Goal: Task Accomplishment & Management: Use online tool/utility

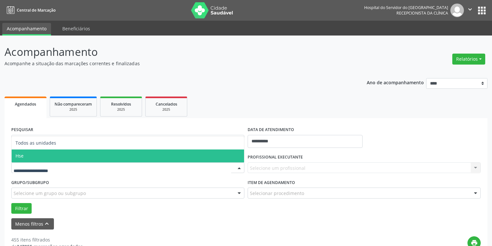
click at [30, 156] on span "Hse" at bounding box center [128, 155] width 232 height 13
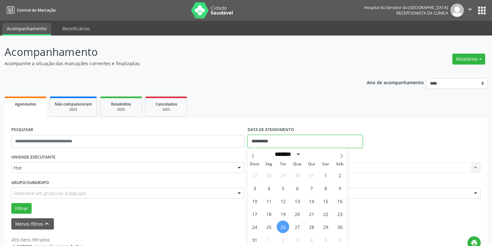
click at [260, 139] on input "**********" at bounding box center [305, 141] width 115 height 13
click at [281, 225] on span "26" at bounding box center [283, 226] width 13 height 13
type input "**********"
click at [280, 222] on span "26" at bounding box center [283, 226] width 13 height 13
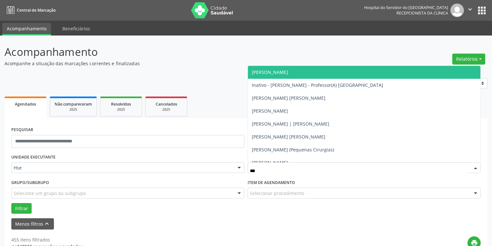
type input "****"
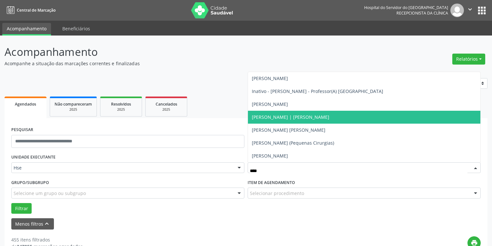
click at [301, 120] on span "[PERSON_NAME] | [PERSON_NAME]" at bounding box center [364, 117] width 232 height 13
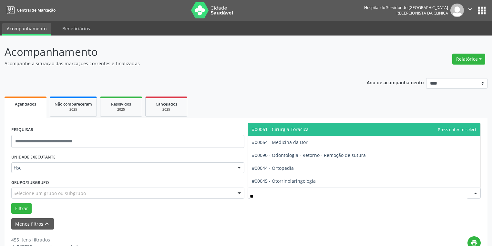
type input "***"
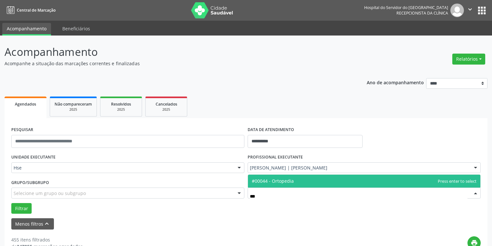
click at [294, 183] on span "#00044 - Ortopedia" at bounding box center [364, 181] width 232 height 13
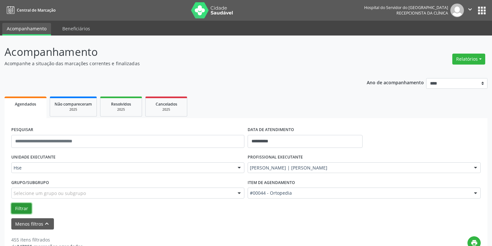
click at [19, 207] on button "Filtrar" at bounding box center [21, 208] width 20 height 11
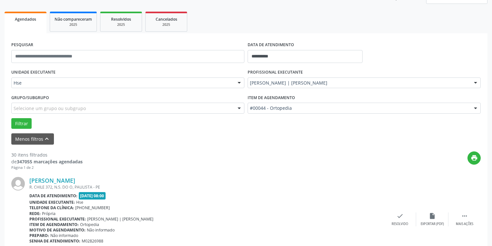
scroll to position [113, 0]
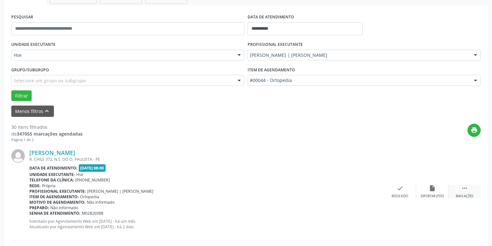
drag, startPoint x: 466, startPoint y: 194, endPoint x: 454, endPoint y: 186, distance: 14.5
click at [465, 194] on div "Mais ações" at bounding box center [464, 196] width 17 height 5
click at [436, 188] on div "alarm_off Não compareceu" at bounding box center [432, 192] width 32 height 14
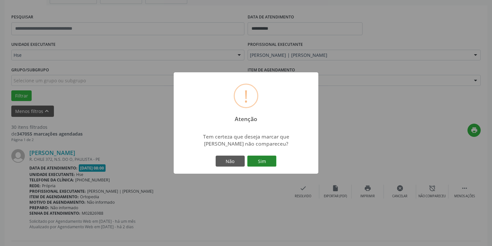
click at [271, 160] on button "Sim" at bounding box center [261, 161] width 29 height 11
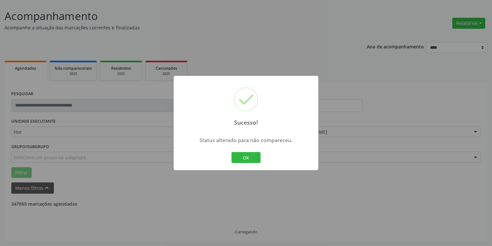
scroll to position [35, 0]
click at [249, 158] on button "OK" at bounding box center [245, 157] width 29 height 11
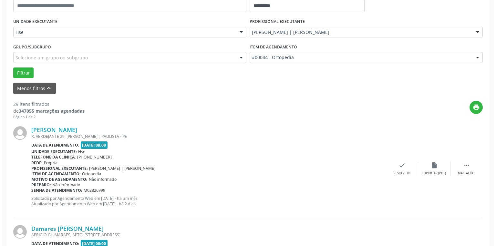
scroll to position [190, 0]
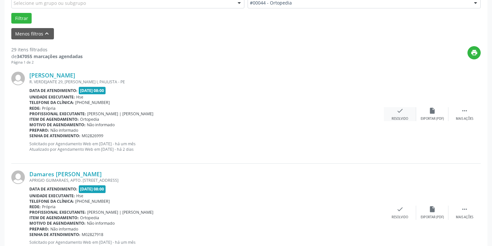
click at [401, 113] on icon "check" at bounding box center [399, 110] width 7 height 7
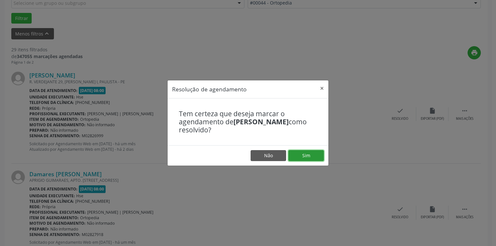
click at [313, 154] on button "Sim" at bounding box center [305, 155] width 35 height 11
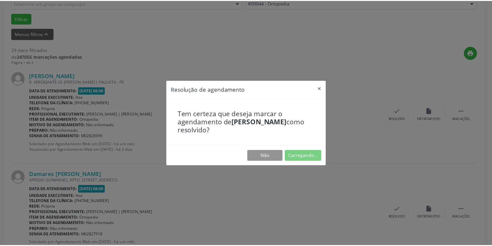
scroll to position [28, 0]
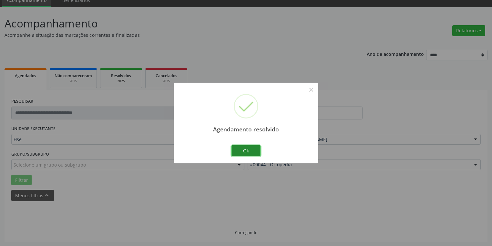
click at [253, 149] on button "Ok" at bounding box center [245, 150] width 29 height 11
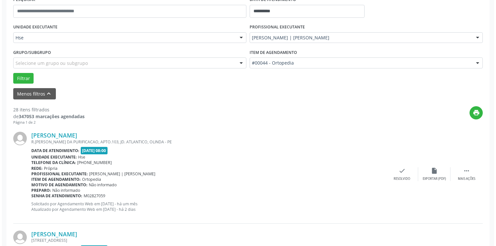
scroll to position [132, 0]
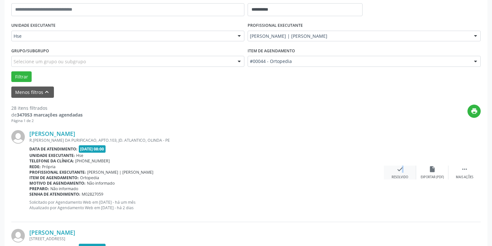
click at [398, 170] on icon "check" at bounding box center [399, 169] width 7 height 7
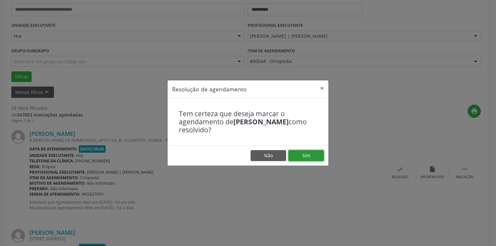
click at [310, 154] on button "Sim" at bounding box center [305, 155] width 35 height 11
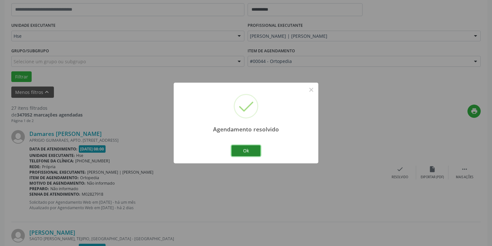
click at [253, 151] on button "Ok" at bounding box center [245, 150] width 29 height 11
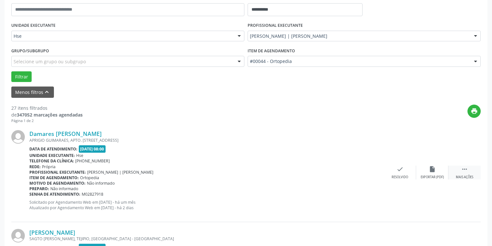
click at [468, 172] on div " Mais ações" at bounding box center [464, 173] width 32 height 14
click at [432, 170] on icon "alarm_off" at bounding box center [432, 169] width 7 height 7
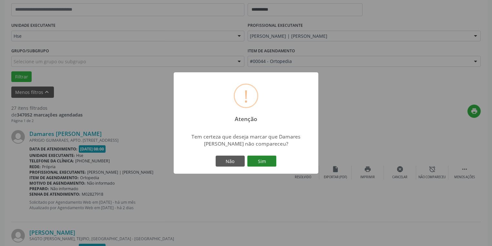
click at [266, 157] on button "Sim" at bounding box center [261, 161] width 29 height 11
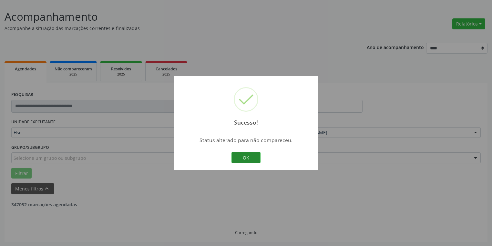
click at [255, 157] on button "OK" at bounding box center [245, 157] width 29 height 11
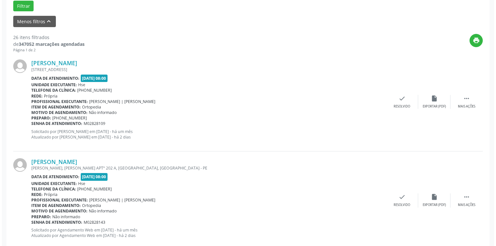
scroll to position [209, 0]
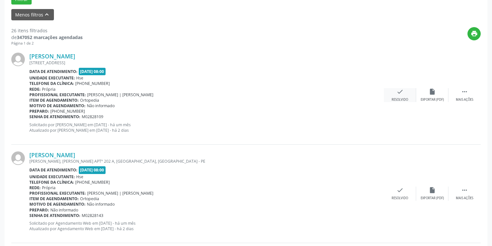
click at [401, 97] on div "Resolvido" at bounding box center [399, 99] width 16 height 5
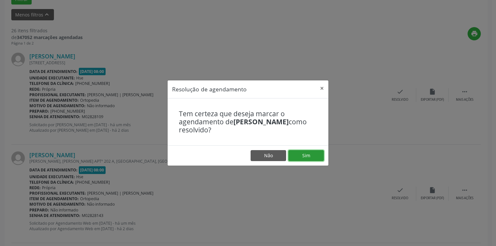
click at [312, 156] on button "Sim" at bounding box center [305, 155] width 35 height 11
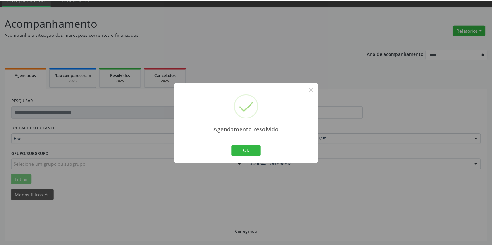
scroll to position [28, 0]
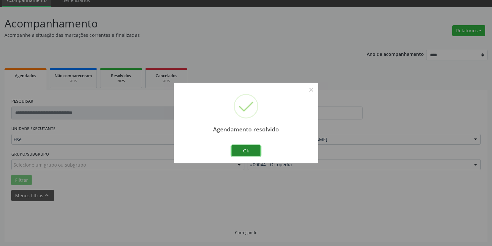
click at [248, 149] on button "Ok" at bounding box center [245, 150] width 29 height 11
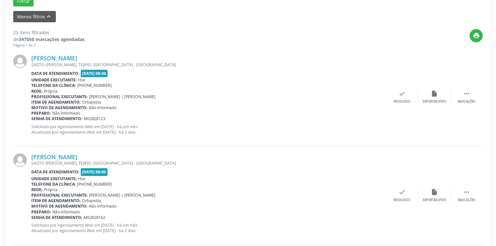
scroll to position [209, 0]
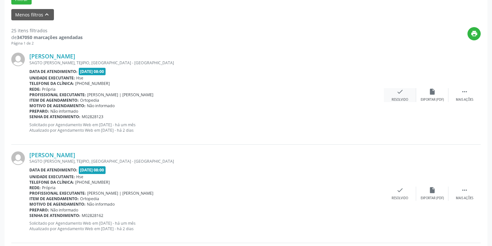
click at [399, 96] on div "check Resolvido" at bounding box center [400, 95] width 32 height 14
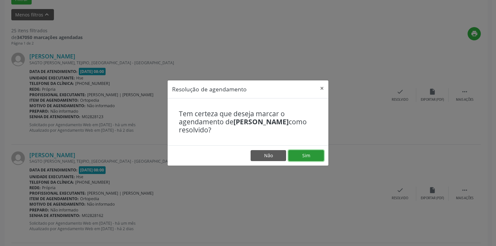
click at [315, 156] on button "Sim" at bounding box center [305, 155] width 35 height 11
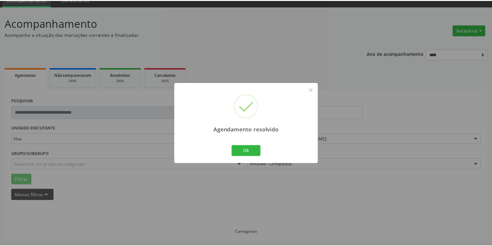
scroll to position [28, 0]
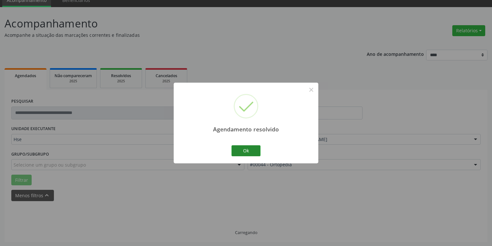
click at [248, 149] on button "Ok" at bounding box center [245, 150] width 29 height 11
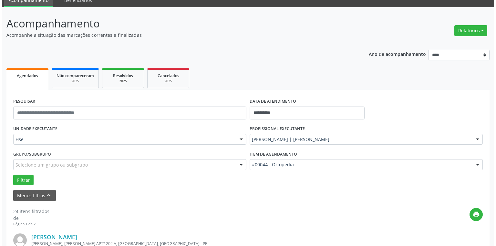
scroll to position [209, 0]
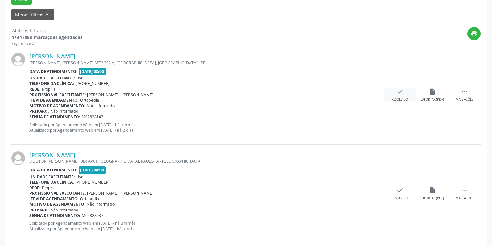
click at [402, 94] on icon "check" at bounding box center [399, 91] width 7 height 7
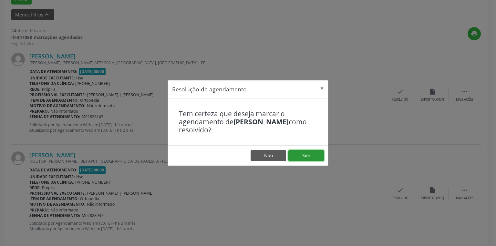
click at [314, 157] on button "Sim" at bounding box center [305, 155] width 35 height 11
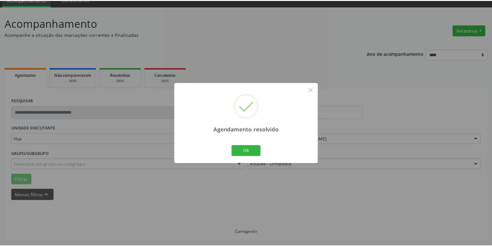
scroll to position [28, 0]
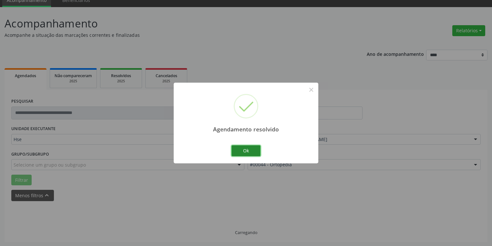
click at [251, 150] on button "Ok" at bounding box center [245, 150] width 29 height 11
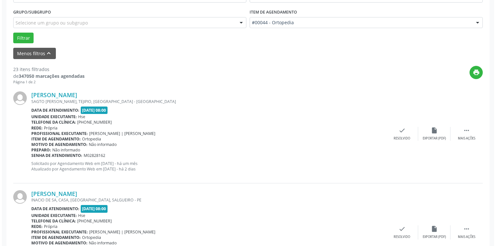
scroll to position [209, 0]
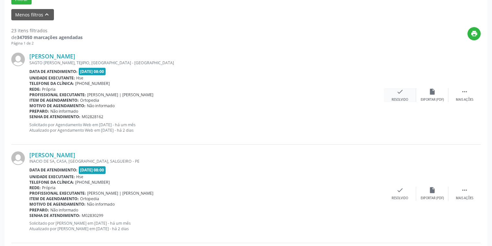
click at [399, 97] on div "Resolvido" at bounding box center [399, 99] width 16 height 5
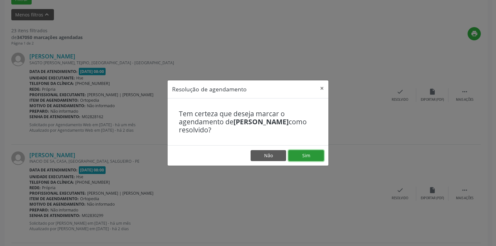
click at [306, 155] on button "Sim" at bounding box center [305, 155] width 35 height 11
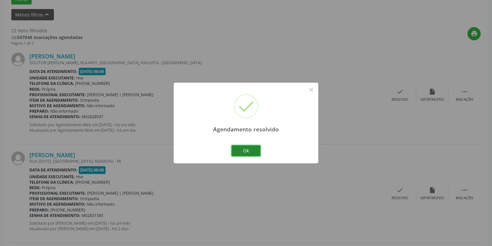
click at [241, 151] on button "Ok" at bounding box center [245, 150] width 29 height 11
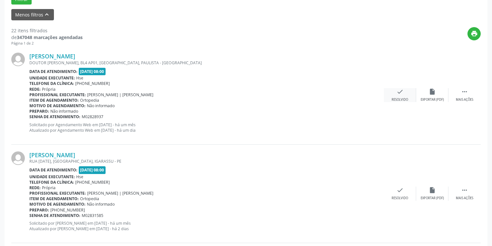
click at [403, 97] on div "Resolvido" at bounding box center [399, 99] width 16 height 5
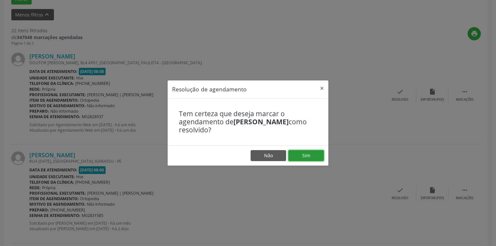
click at [305, 156] on button "Sim" at bounding box center [305, 155] width 35 height 11
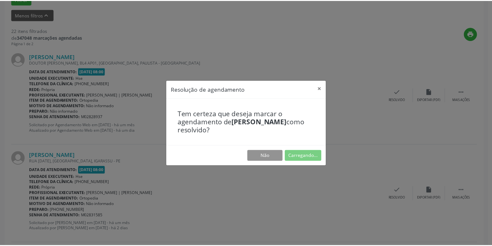
scroll to position [28, 0]
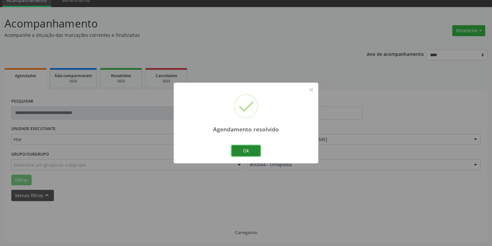
click at [248, 150] on button "Ok" at bounding box center [245, 150] width 29 height 11
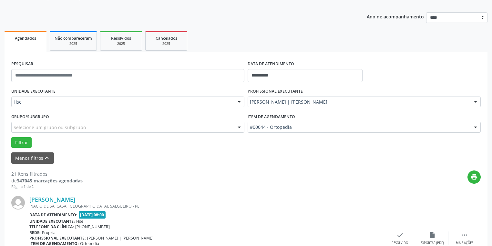
scroll to position [157, 0]
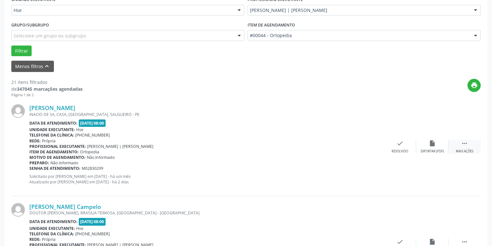
click at [471, 146] on div " Mais ações" at bounding box center [464, 147] width 32 height 14
click at [426, 146] on div "alarm_off Não compareceu" at bounding box center [432, 147] width 32 height 14
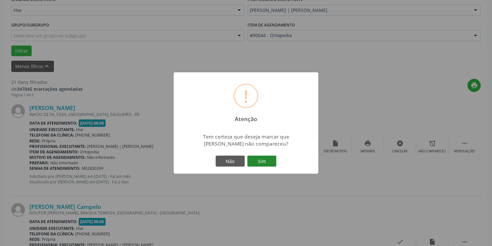
click at [266, 159] on button "Sim" at bounding box center [261, 161] width 29 height 11
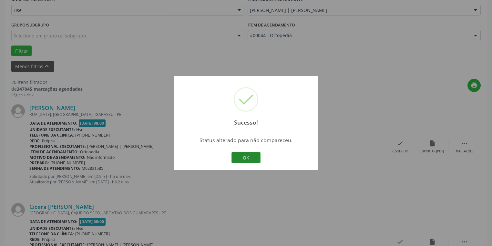
click at [249, 157] on button "OK" at bounding box center [245, 157] width 29 height 11
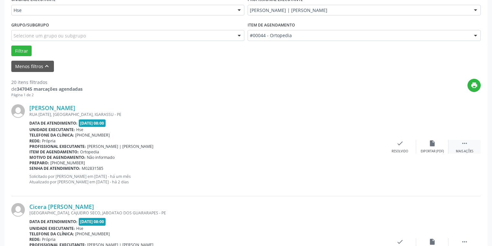
click at [468, 145] on div " Mais ações" at bounding box center [464, 147] width 32 height 14
click at [427, 149] on div "Não compareceu" at bounding box center [431, 151] width 27 height 5
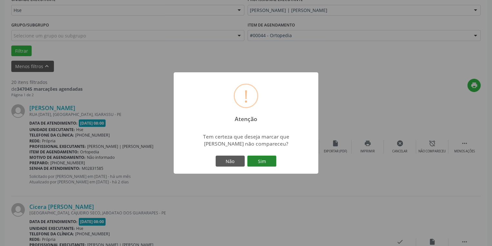
click at [263, 167] on button "Sim" at bounding box center [261, 161] width 29 height 11
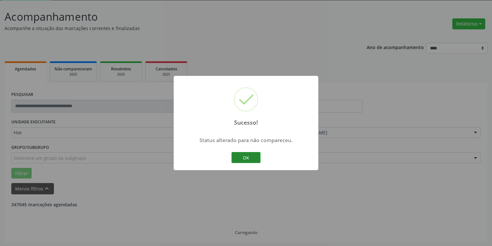
click at [248, 161] on button "OK" at bounding box center [245, 157] width 29 height 11
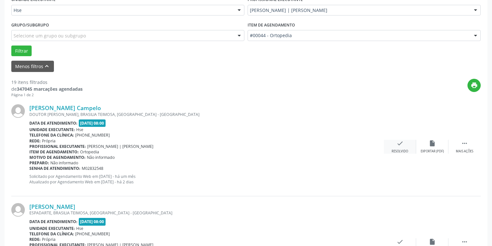
click at [401, 146] on icon "check" at bounding box center [399, 143] width 7 height 7
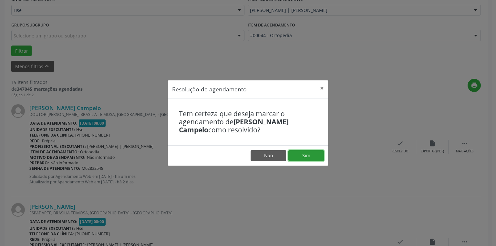
click at [298, 152] on button "Sim" at bounding box center [305, 155] width 35 height 11
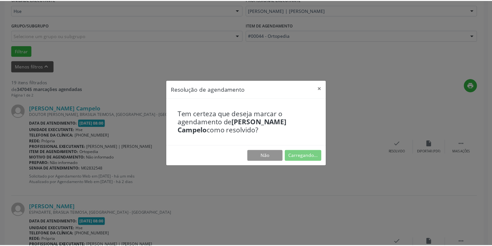
scroll to position [28, 0]
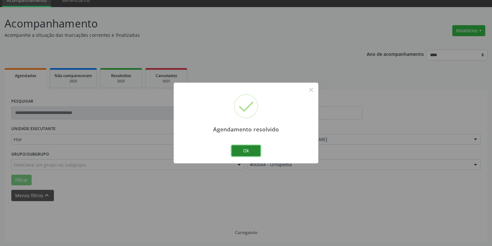
click at [251, 151] on button "Ok" at bounding box center [245, 150] width 29 height 11
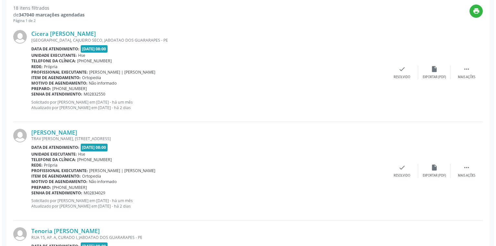
scroll to position [183, 0]
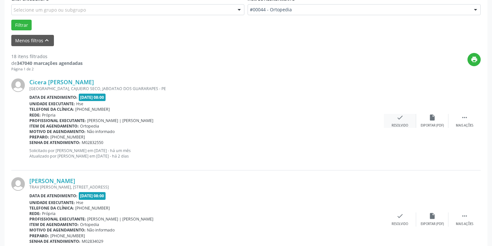
click at [396, 120] on div "check Resolvido" at bounding box center [400, 121] width 32 height 14
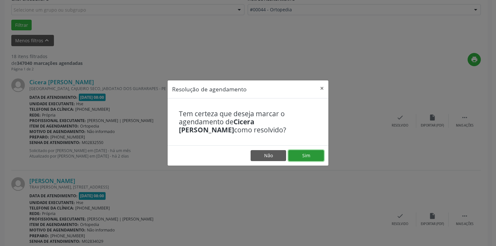
click at [315, 152] on button "Sim" at bounding box center [305, 155] width 35 height 11
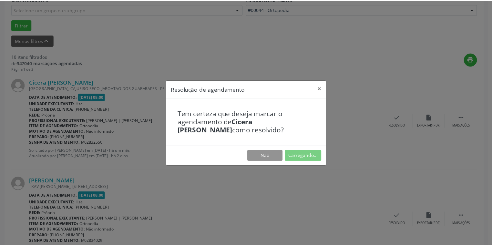
scroll to position [28, 0]
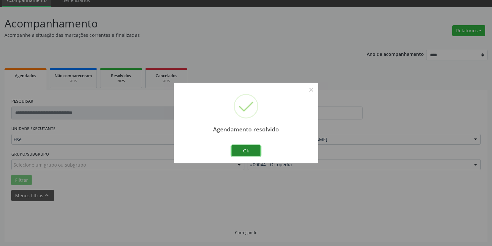
click at [248, 151] on button "Ok" at bounding box center [245, 150] width 29 height 11
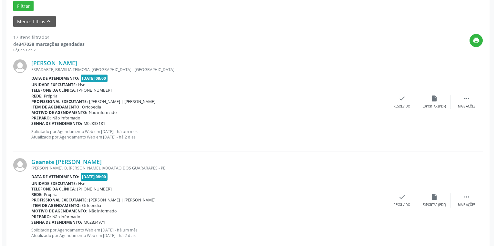
scroll to position [235, 0]
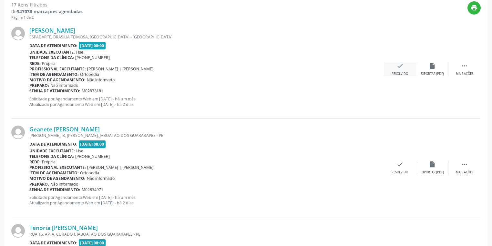
click at [404, 69] on div "check Resolvido" at bounding box center [400, 69] width 32 height 14
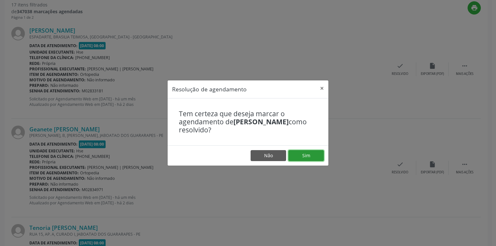
click at [305, 151] on button "Sim" at bounding box center [305, 155] width 35 height 11
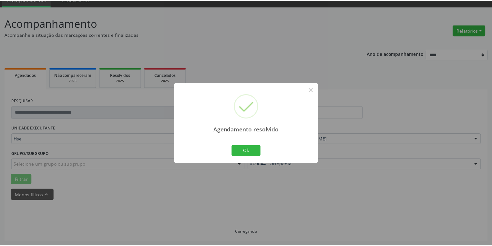
scroll to position [28, 0]
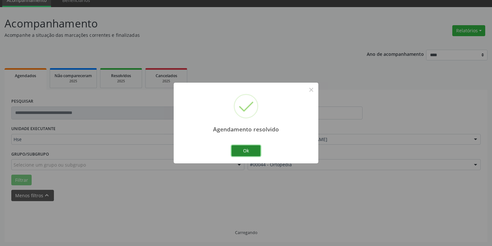
click at [250, 152] on button "Ok" at bounding box center [245, 150] width 29 height 11
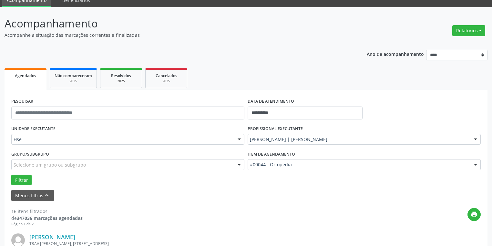
scroll to position [235, 0]
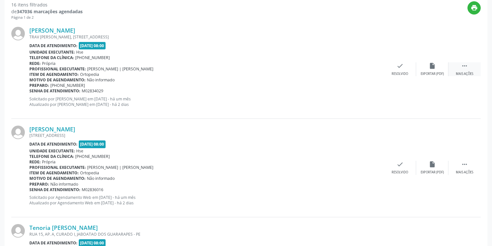
click at [468, 69] on div " Mais ações" at bounding box center [464, 69] width 32 height 14
click at [431, 69] on div "alarm_off Não compareceu" at bounding box center [432, 69] width 32 height 14
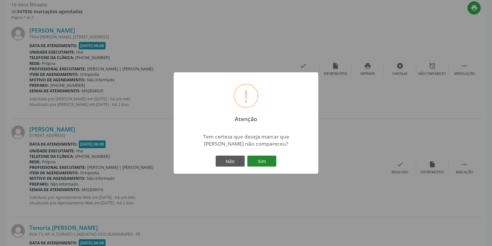
click at [259, 165] on button "Sim" at bounding box center [261, 161] width 29 height 11
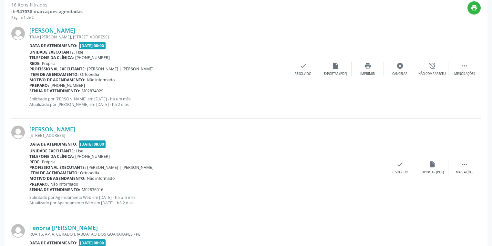
scroll to position [35, 0]
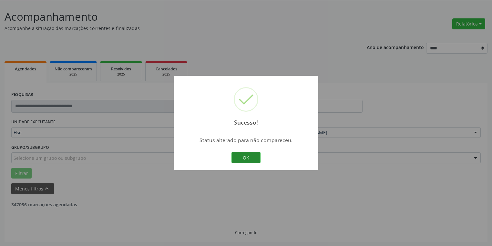
click at [234, 157] on button "OK" at bounding box center [245, 157] width 29 height 11
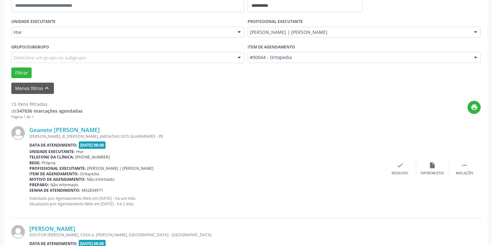
scroll to position [138, 0]
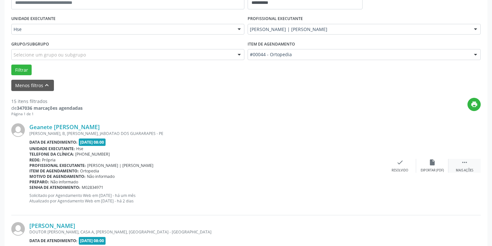
click at [464, 164] on icon "" at bounding box center [464, 162] width 7 height 7
click at [429, 168] on div "Não compareceu" at bounding box center [431, 170] width 27 height 5
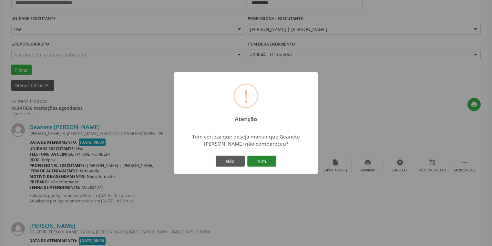
click at [271, 159] on button "Sim" at bounding box center [261, 161] width 29 height 11
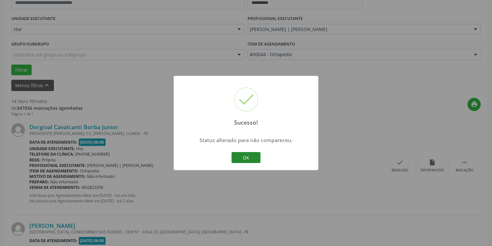
click at [246, 159] on button "OK" at bounding box center [245, 157] width 29 height 11
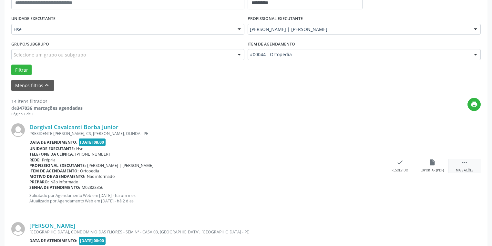
click at [468, 167] on div " Mais ações" at bounding box center [464, 166] width 32 height 14
click at [427, 163] on div "alarm_off Não compareceu" at bounding box center [432, 166] width 32 height 14
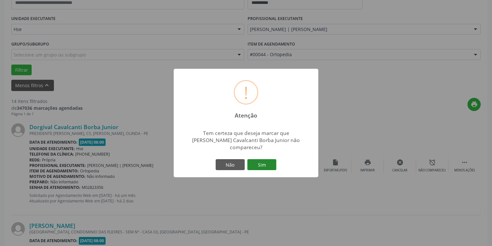
click at [262, 160] on button "Sim" at bounding box center [261, 164] width 29 height 11
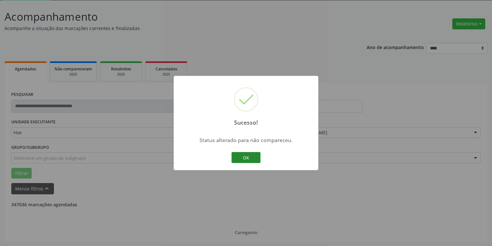
click at [247, 156] on button "OK" at bounding box center [245, 157] width 29 height 11
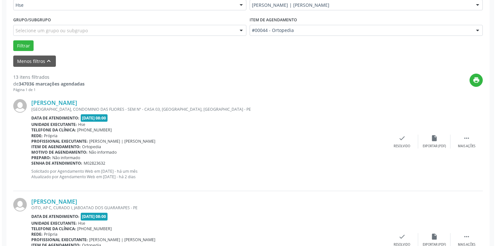
scroll to position [190, 0]
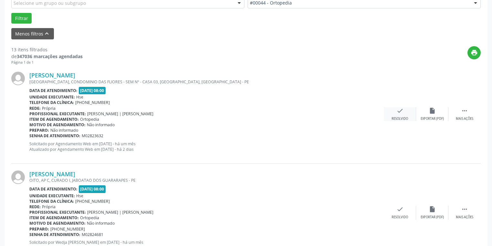
click at [399, 114] on div "check Resolvido" at bounding box center [400, 114] width 32 height 14
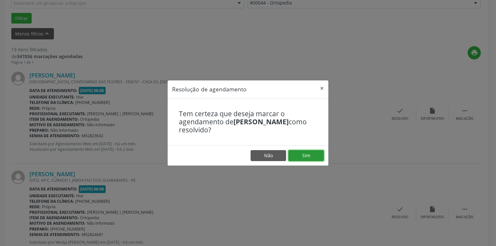
click at [309, 157] on button "Sim" at bounding box center [305, 155] width 35 height 11
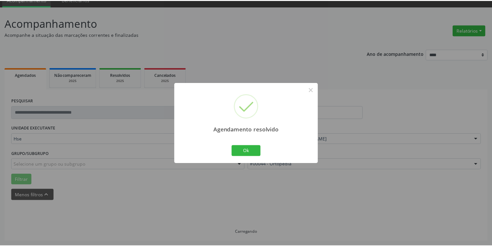
scroll to position [28, 0]
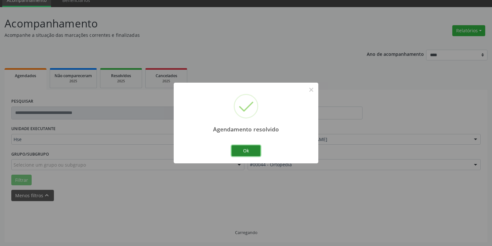
click at [243, 151] on button "Ok" at bounding box center [245, 150] width 29 height 11
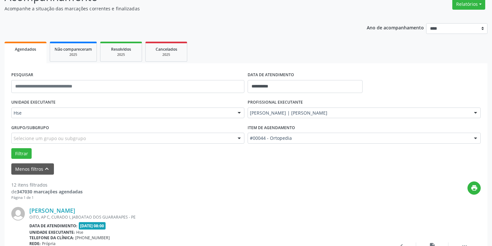
scroll to position [132, 0]
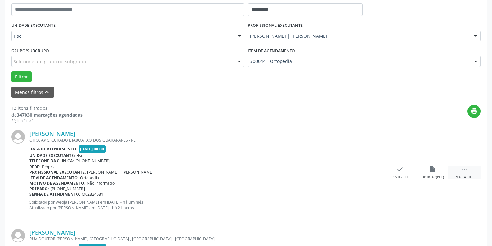
click at [469, 173] on div " Mais ações" at bounding box center [464, 173] width 32 height 14
click at [438, 171] on div "alarm_off Não compareceu" at bounding box center [432, 173] width 32 height 14
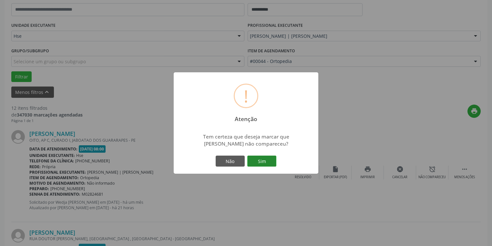
click at [258, 161] on button "Sim" at bounding box center [261, 161] width 29 height 11
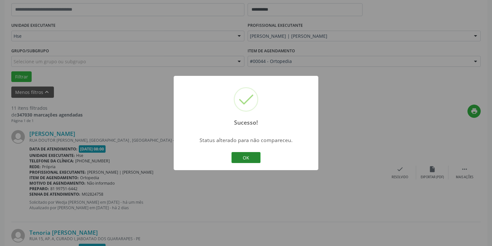
click at [239, 155] on button "OK" at bounding box center [245, 157] width 29 height 11
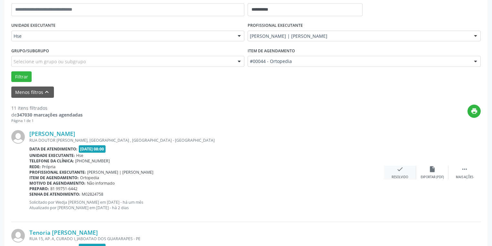
click at [404, 173] on div "check Resolvido" at bounding box center [400, 173] width 32 height 14
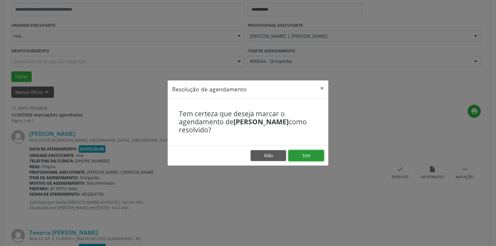
click at [315, 155] on button "Sim" at bounding box center [305, 155] width 35 height 11
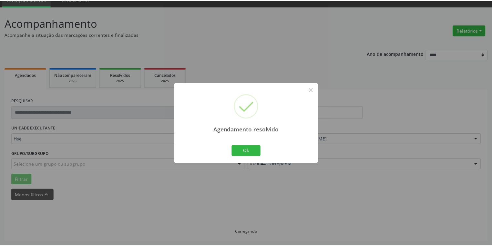
scroll to position [28, 0]
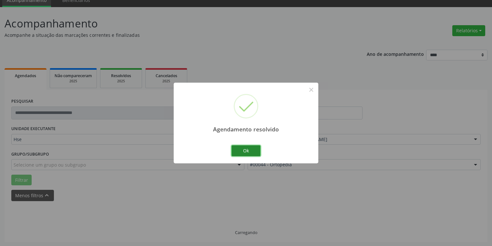
click at [253, 148] on button "Ok" at bounding box center [245, 150] width 29 height 11
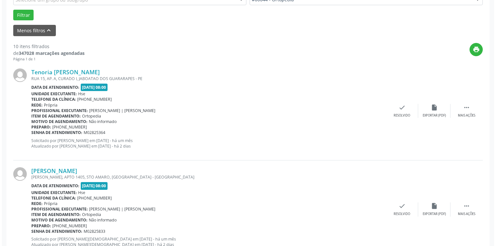
scroll to position [209, 0]
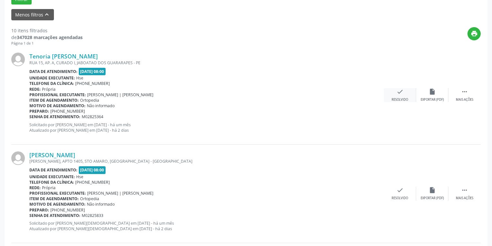
click at [405, 96] on div "check Resolvido" at bounding box center [400, 95] width 32 height 14
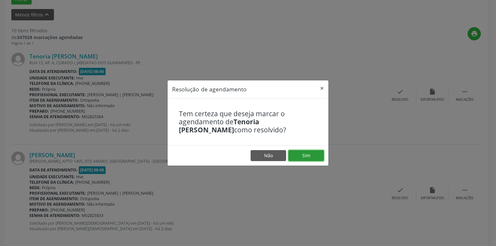
click at [310, 154] on button "Sim" at bounding box center [305, 155] width 35 height 11
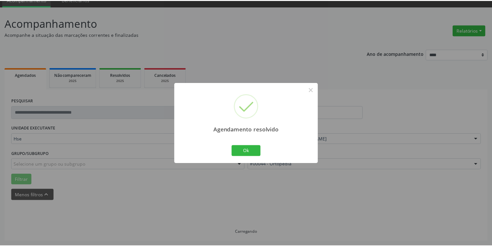
scroll to position [28, 0]
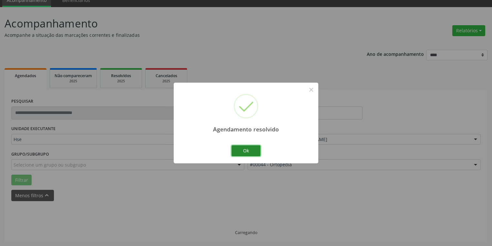
click at [254, 151] on button "Ok" at bounding box center [245, 150] width 29 height 11
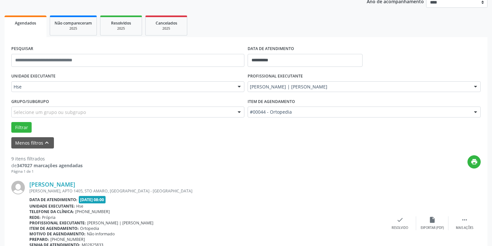
scroll to position [157, 0]
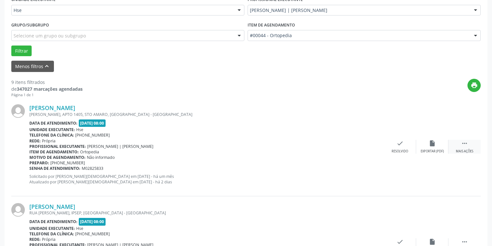
click at [471, 145] on div " Mais ações" at bounding box center [464, 147] width 32 height 14
click at [436, 147] on div "alarm_off Não compareceu" at bounding box center [432, 147] width 32 height 14
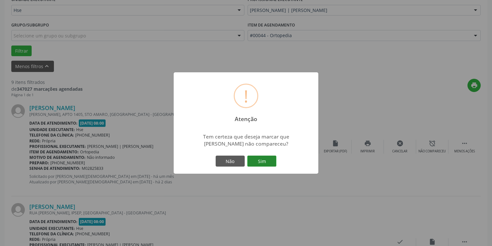
click at [267, 161] on button "Sim" at bounding box center [261, 161] width 29 height 11
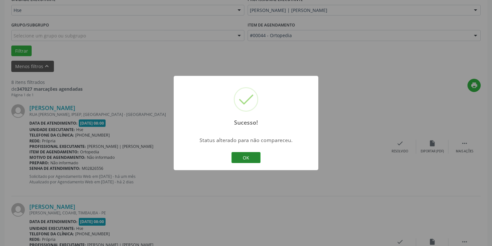
click at [244, 155] on button "OK" at bounding box center [245, 157] width 29 height 11
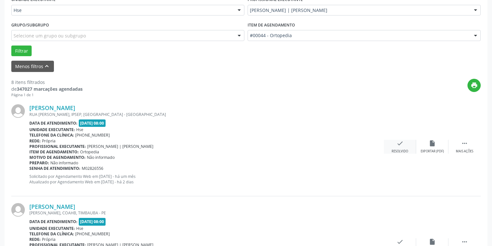
click at [398, 147] on div "check Resolvido" at bounding box center [400, 147] width 32 height 14
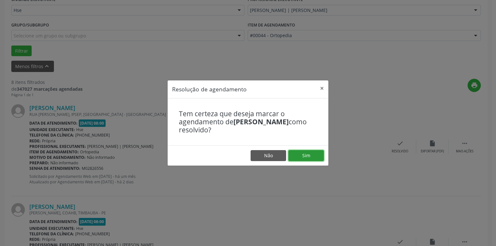
click at [313, 151] on button "Sim" at bounding box center [305, 155] width 35 height 11
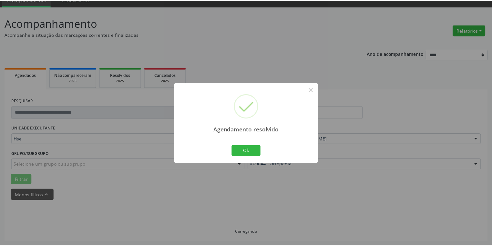
scroll to position [28, 0]
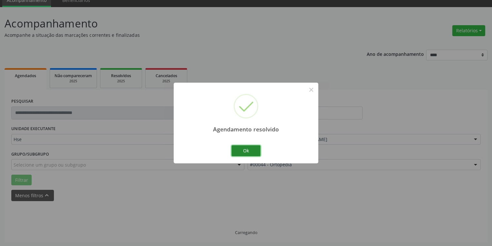
click at [245, 148] on button "Ok" at bounding box center [245, 150] width 29 height 11
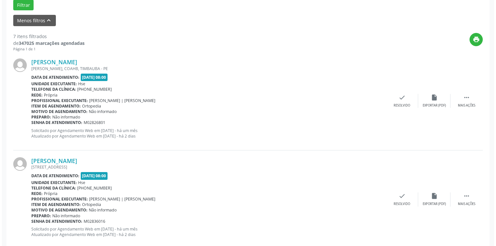
scroll to position [209, 0]
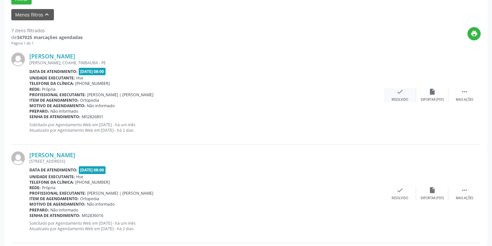
click at [400, 94] on icon "check" at bounding box center [399, 91] width 7 height 7
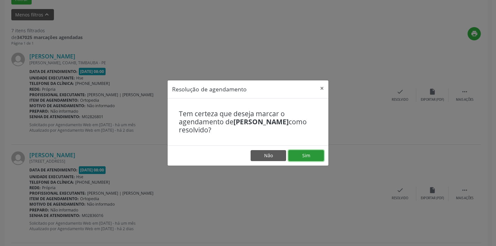
click at [310, 154] on button "Sim" at bounding box center [305, 155] width 35 height 11
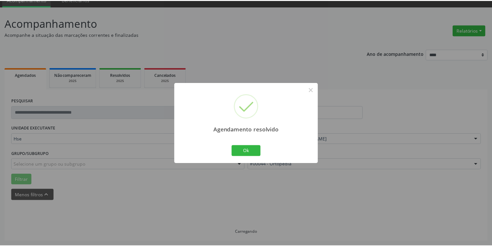
scroll to position [28, 0]
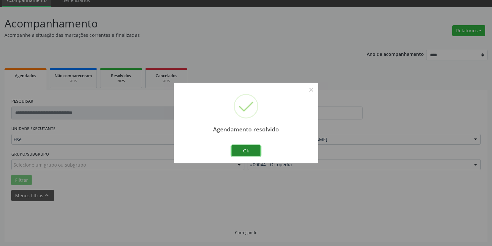
click at [244, 147] on button "Ok" at bounding box center [245, 150] width 29 height 11
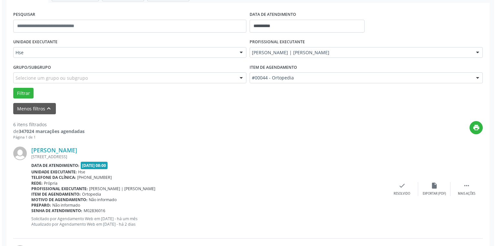
scroll to position [132, 0]
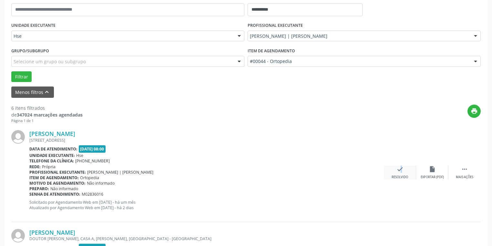
click at [397, 169] on icon "check" at bounding box center [399, 169] width 7 height 7
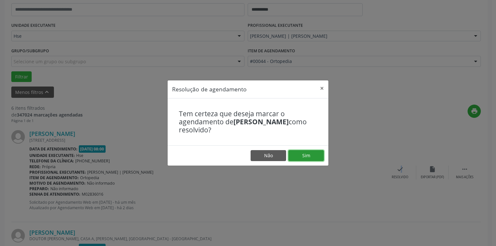
click at [306, 153] on button "Sim" at bounding box center [305, 155] width 35 height 11
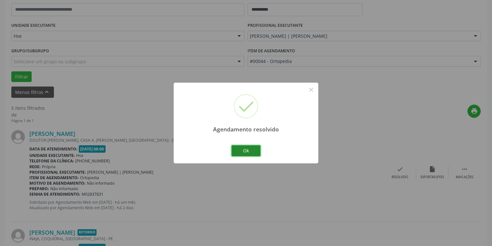
click at [250, 150] on button "Ok" at bounding box center [245, 150] width 29 height 11
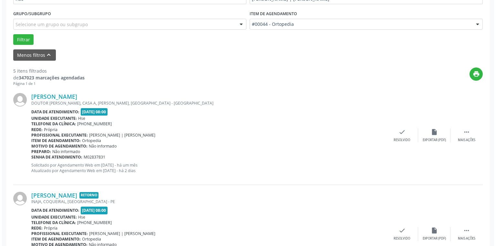
scroll to position [235, 0]
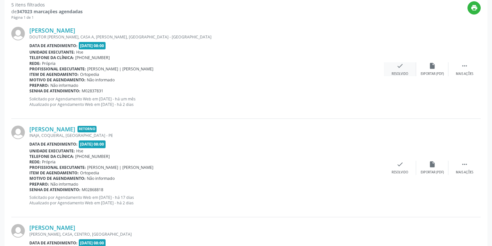
click at [401, 72] on div "Resolvido" at bounding box center [399, 74] width 16 height 5
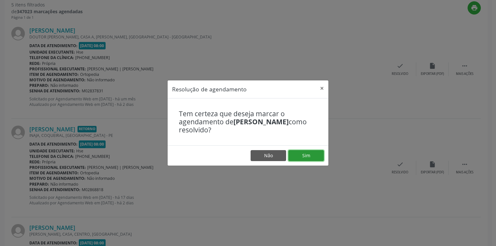
click at [307, 155] on button "Sim" at bounding box center [305, 155] width 35 height 11
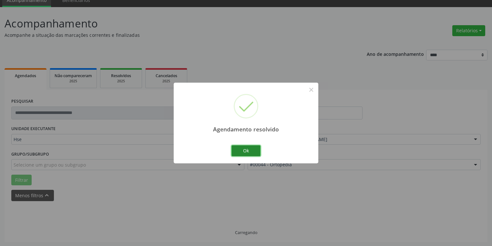
click at [252, 152] on button "Ok" at bounding box center [245, 150] width 29 height 11
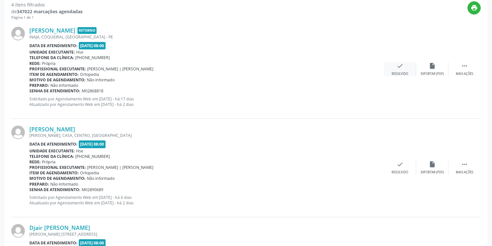
click at [400, 66] on icon "check" at bounding box center [399, 65] width 7 height 7
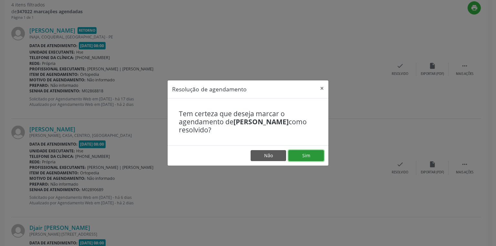
click at [308, 155] on button "Sim" at bounding box center [305, 155] width 35 height 11
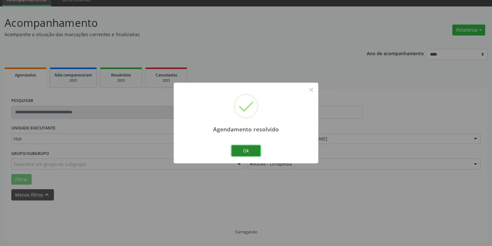
click at [244, 149] on button "Ok" at bounding box center [245, 150] width 29 height 11
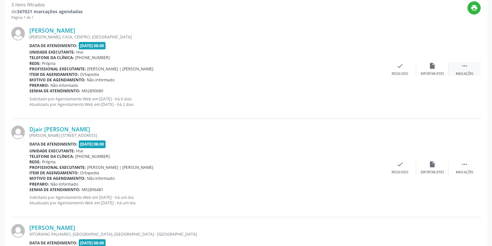
click at [467, 66] on icon "" at bounding box center [464, 65] width 7 height 7
click at [432, 72] on div "Não compareceu" at bounding box center [431, 74] width 27 height 5
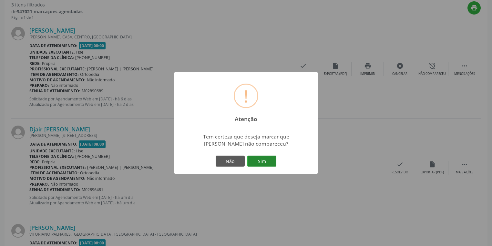
click at [263, 160] on button "Sim" at bounding box center [261, 161] width 29 height 11
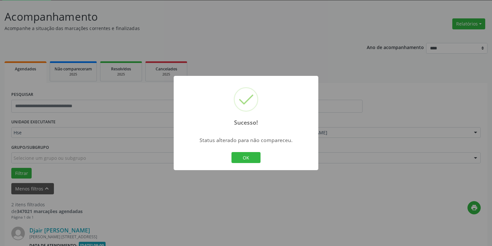
scroll to position [217, 0]
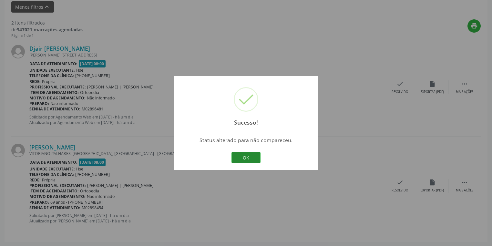
click at [248, 155] on button "OK" at bounding box center [245, 157] width 29 height 11
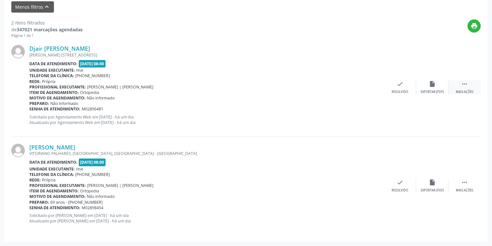
click at [472, 87] on div " Mais ações" at bounding box center [464, 87] width 32 height 14
click at [431, 88] on div "alarm_off Não compareceu" at bounding box center [432, 87] width 32 height 14
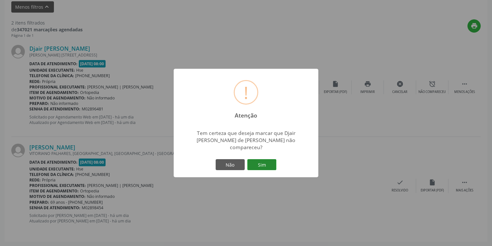
click at [261, 159] on button "Sim" at bounding box center [261, 164] width 29 height 11
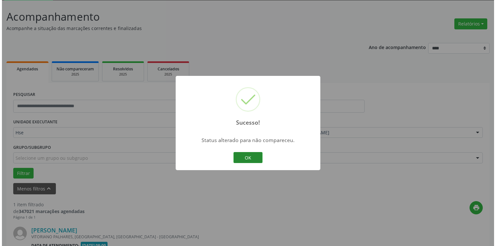
scroll to position [118, 0]
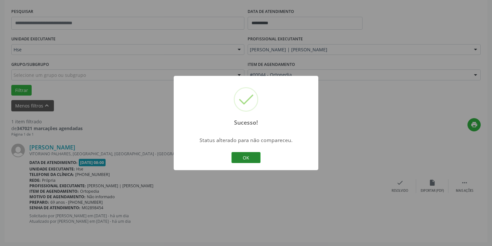
click at [253, 156] on button "OK" at bounding box center [245, 157] width 29 height 11
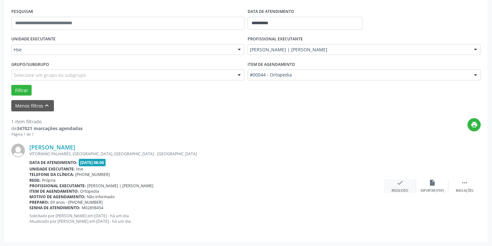
click at [400, 186] on icon "check" at bounding box center [399, 182] width 7 height 7
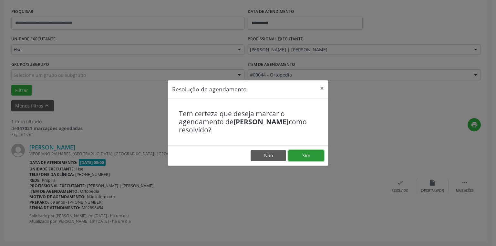
click at [305, 153] on button "Sim" at bounding box center [305, 155] width 35 height 11
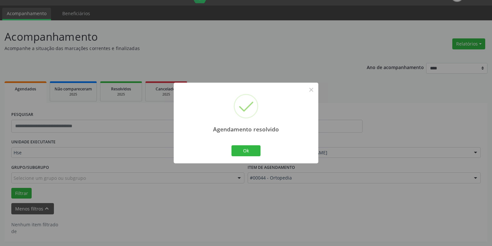
scroll to position [15, 0]
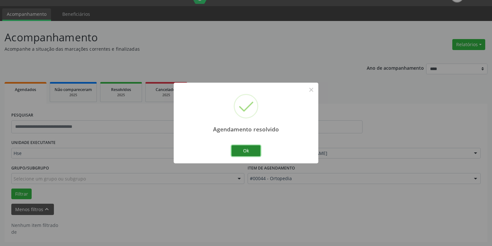
click at [247, 150] on button "Ok" at bounding box center [245, 150] width 29 height 11
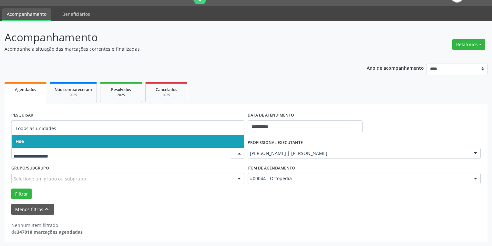
click at [38, 140] on span "Hse" at bounding box center [128, 141] width 232 height 13
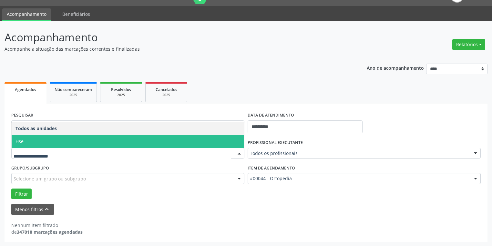
click at [42, 142] on span "Hse" at bounding box center [128, 141] width 232 height 13
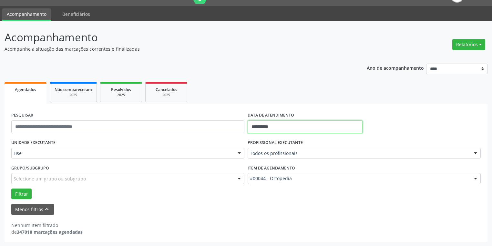
click at [294, 124] on input "**********" at bounding box center [305, 126] width 115 height 13
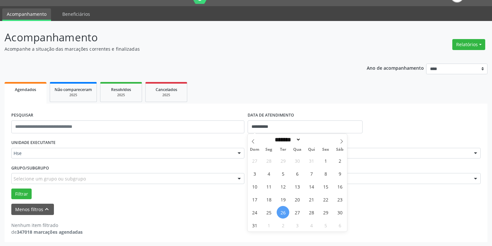
click at [283, 208] on span "26" at bounding box center [283, 212] width 13 height 13
type input "**********"
click at [283, 208] on span "26" at bounding box center [283, 212] width 13 height 13
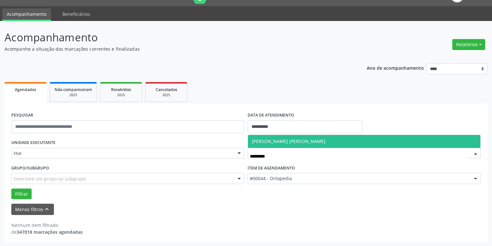
type input "**********"
click at [314, 141] on span "[PERSON_NAME] [PERSON_NAME]" at bounding box center [289, 141] width 74 height 6
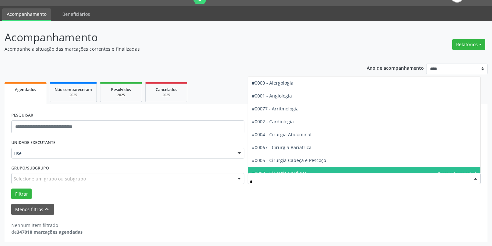
type input "**"
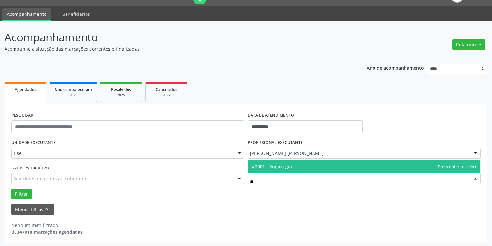
click at [297, 166] on span "#0001 - Angiologia" at bounding box center [364, 166] width 232 height 13
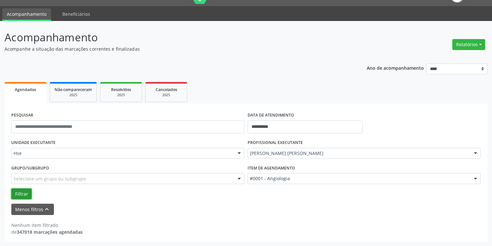
click at [25, 194] on button "Filtrar" at bounding box center [21, 193] width 20 height 11
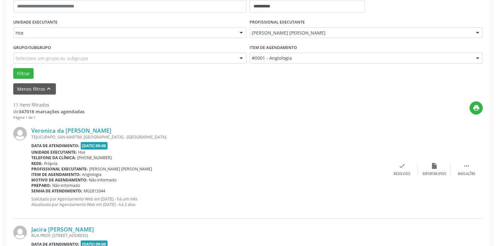
scroll to position [169, 0]
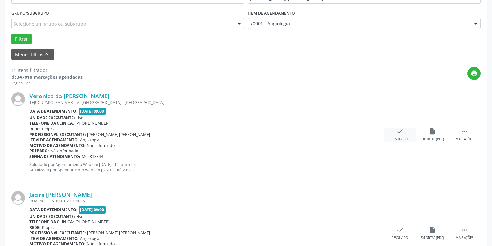
click at [397, 136] on div "check Resolvido" at bounding box center [400, 135] width 32 height 14
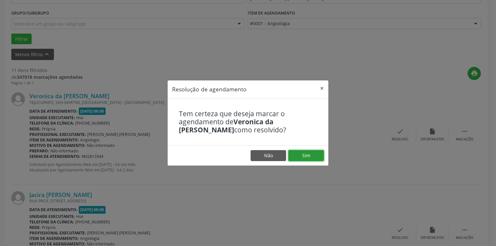
click at [311, 156] on button "Sim" at bounding box center [305, 155] width 35 height 11
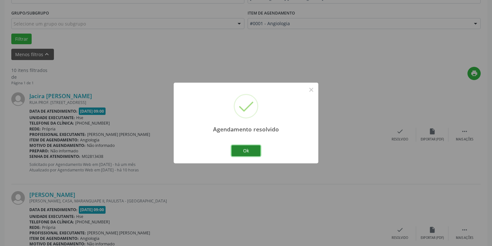
click at [243, 151] on button "Ok" at bounding box center [245, 150] width 29 height 11
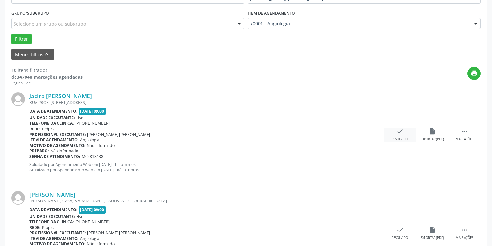
click at [397, 137] on div "Resolvido" at bounding box center [399, 139] width 16 height 5
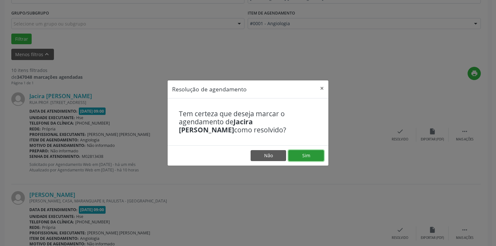
click at [313, 155] on button "Sim" at bounding box center [305, 155] width 35 height 11
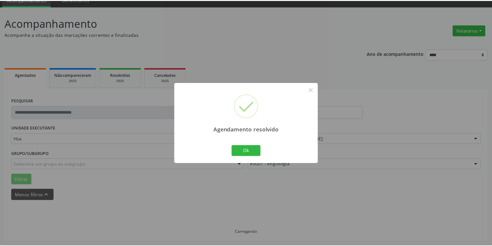
scroll to position [28, 0]
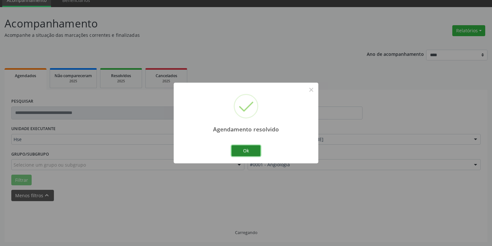
click at [241, 153] on button "Ok" at bounding box center [245, 150] width 29 height 11
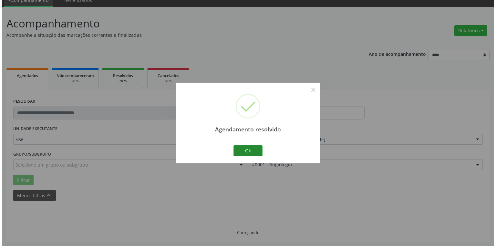
scroll to position [169, 0]
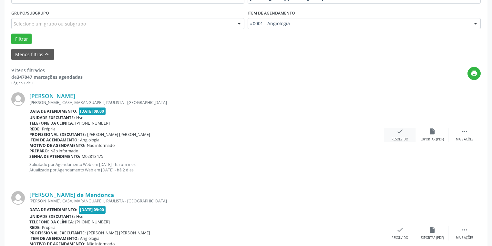
click at [397, 134] on div "check Resolvido" at bounding box center [400, 135] width 32 height 14
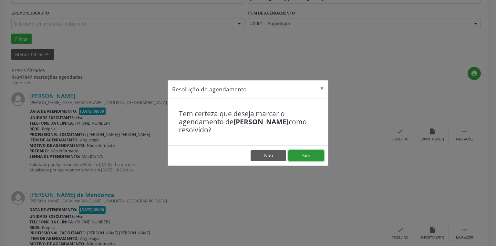
click at [304, 152] on button "Sim" at bounding box center [305, 155] width 35 height 11
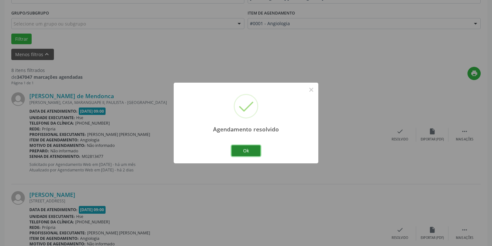
click at [256, 151] on button "Ok" at bounding box center [245, 150] width 29 height 11
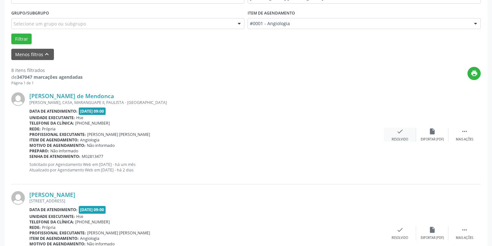
click at [401, 135] on div "check Resolvido" at bounding box center [400, 135] width 32 height 14
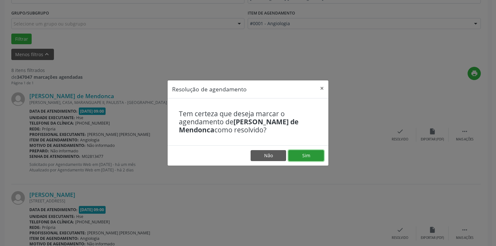
click at [302, 154] on button "Sim" at bounding box center [305, 155] width 35 height 11
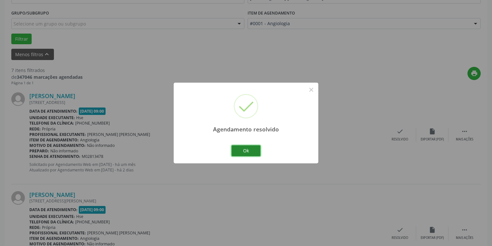
click at [245, 148] on button "Ok" at bounding box center [245, 150] width 29 height 11
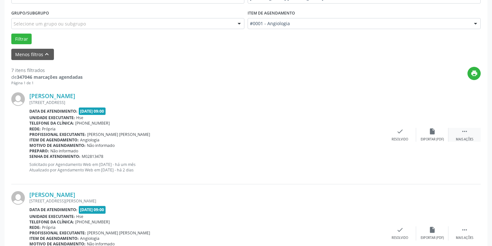
click at [465, 133] on icon "" at bounding box center [464, 131] width 7 height 7
click at [434, 137] on div "Não compareceu" at bounding box center [431, 139] width 27 height 5
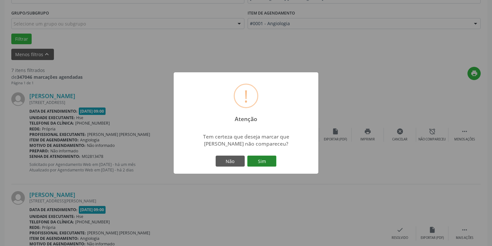
click at [258, 159] on button "Sim" at bounding box center [261, 161] width 29 height 11
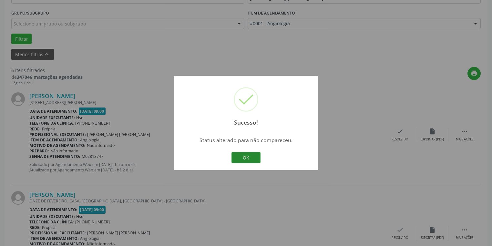
click at [241, 157] on button "OK" at bounding box center [245, 157] width 29 height 11
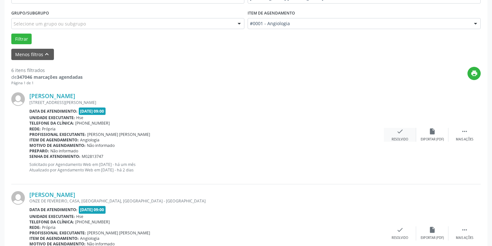
click at [401, 137] on div "Resolvido" at bounding box center [399, 139] width 16 height 5
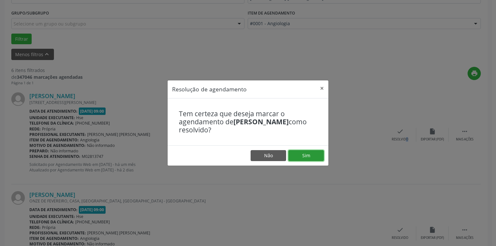
click at [304, 156] on button "Sim" at bounding box center [305, 155] width 35 height 11
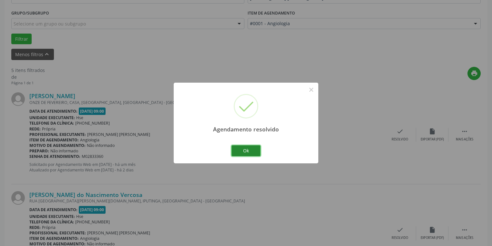
click at [248, 148] on button "Ok" at bounding box center [245, 150] width 29 height 11
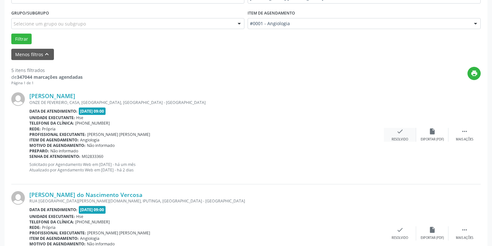
click at [404, 137] on div "Resolvido" at bounding box center [399, 139] width 16 height 5
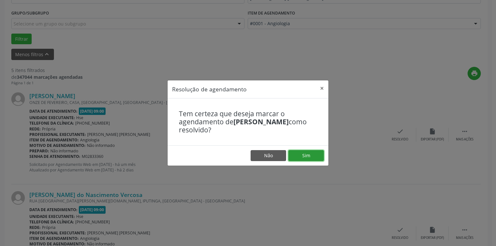
click at [310, 156] on button "Sim" at bounding box center [305, 155] width 35 height 11
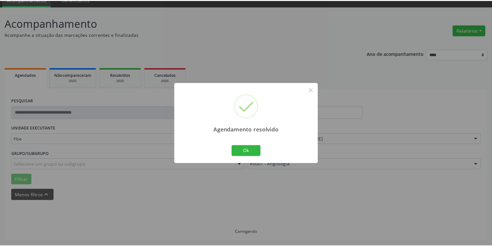
scroll to position [28, 0]
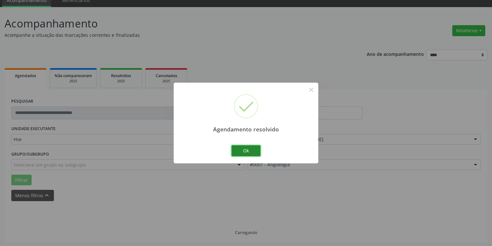
click at [252, 152] on button "Ok" at bounding box center [245, 150] width 29 height 11
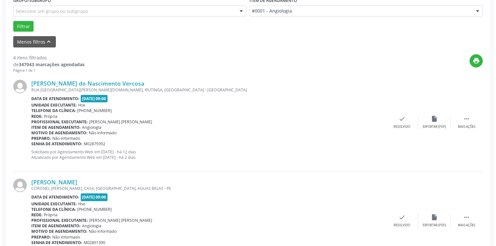
scroll to position [183, 0]
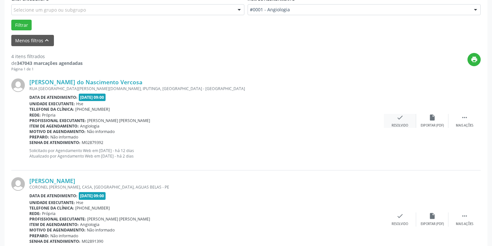
click at [396, 121] on div "check Resolvido" at bounding box center [400, 121] width 32 height 14
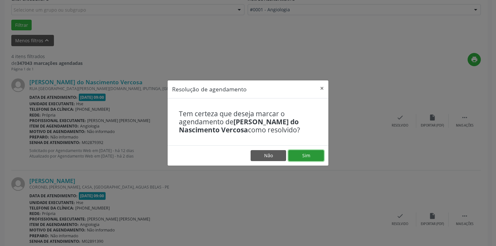
click at [307, 154] on button "Sim" at bounding box center [305, 155] width 35 height 11
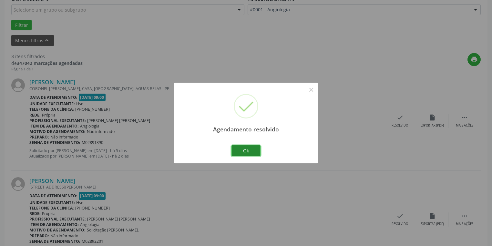
click at [256, 148] on button "Ok" at bounding box center [245, 150] width 29 height 11
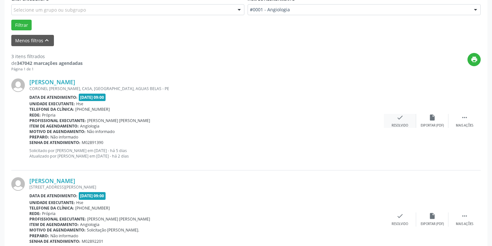
click at [401, 118] on icon "check" at bounding box center [399, 117] width 7 height 7
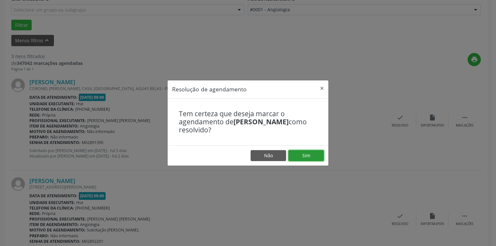
click at [317, 156] on button "Sim" at bounding box center [305, 155] width 35 height 11
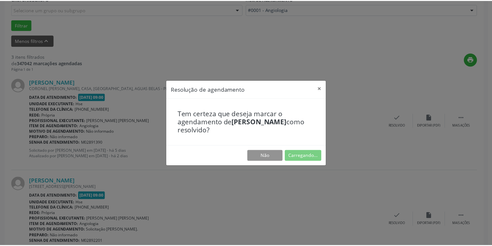
scroll to position [28, 0]
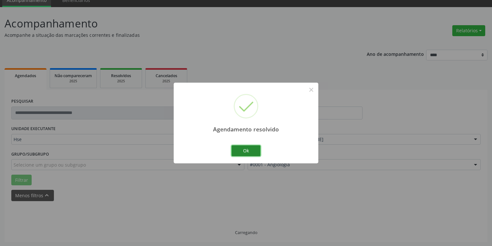
click at [250, 148] on button "Ok" at bounding box center [245, 150] width 29 height 11
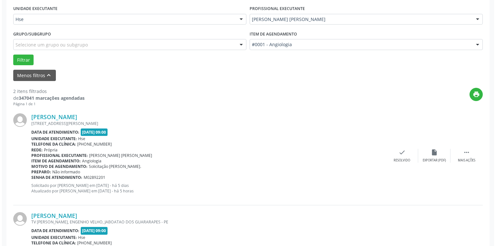
scroll to position [157, 0]
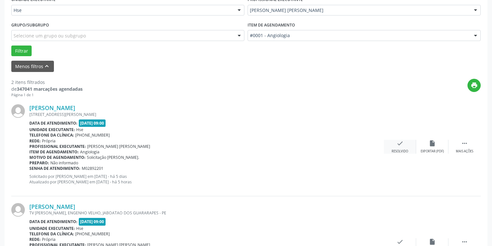
click at [404, 151] on div "Resolvido" at bounding box center [399, 151] width 16 height 5
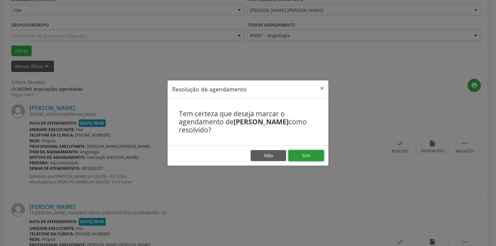
click at [306, 156] on button "Sim" at bounding box center [305, 155] width 35 height 11
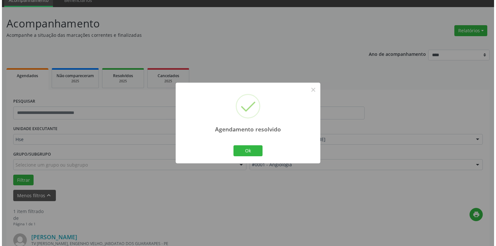
scroll to position [118, 0]
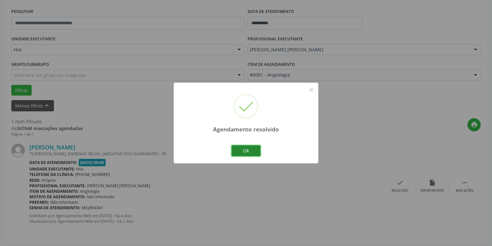
click at [247, 153] on button "Ok" at bounding box center [245, 150] width 29 height 11
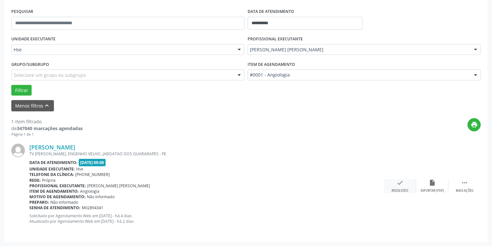
click at [401, 181] on icon "check" at bounding box center [399, 182] width 7 height 7
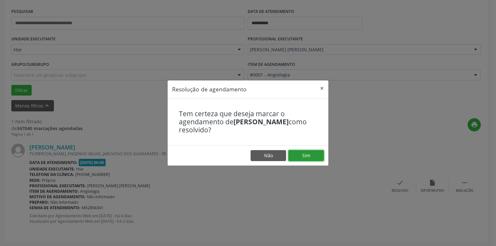
click at [311, 154] on button "Sim" at bounding box center [305, 155] width 35 height 11
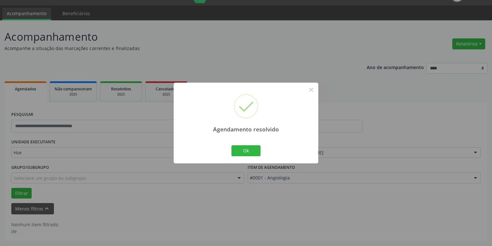
scroll to position [15, 0]
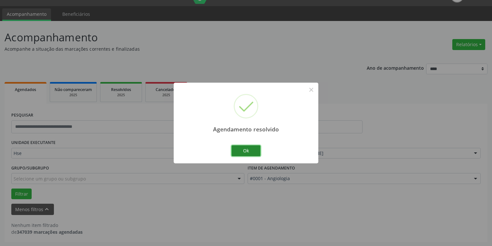
click at [235, 149] on button "Ok" at bounding box center [245, 150] width 29 height 11
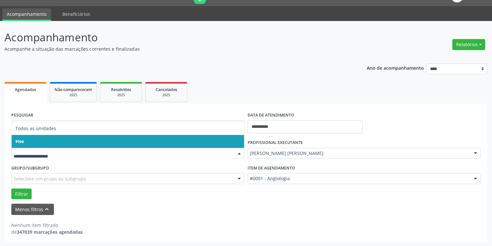
click at [34, 143] on span "Hse" at bounding box center [128, 141] width 232 height 13
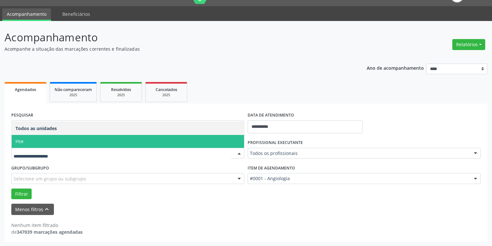
click at [40, 140] on span "Hse" at bounding box center [128, 141] width 232 height 13
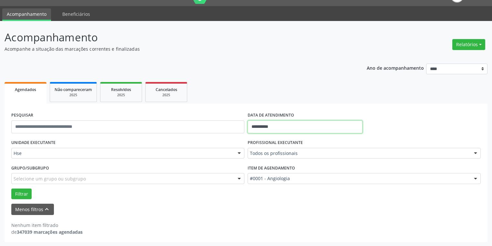
click at [274, 127] on input "**********" at bounding box center [305, 126] width 115 height 13
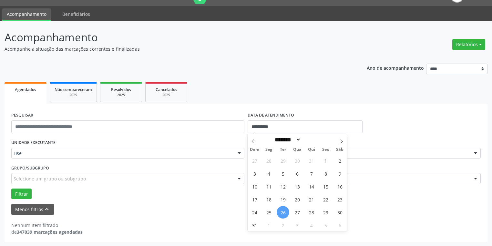
click at [283, 210] on span "26" at bounding box center [283, 212] width 13 height 13
type input "**********"
click at [283, 210] on span "26" at bounding box center [283, 212] width 13 height 13
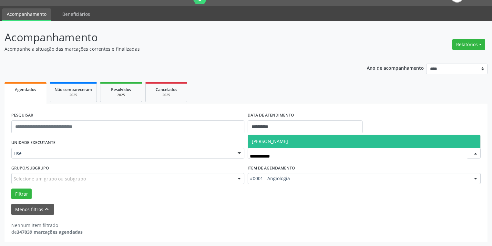
type input "**********"
click at [288, 139] on span "[PERSON_NAME]" at bounding box center [270, 141] width 36 height 6
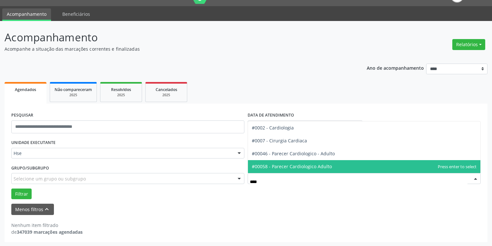
type input "*****"
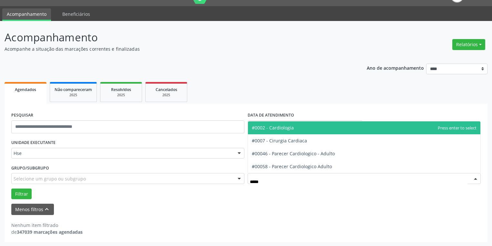
click at [284, 128] on span "#0002 - Cardiologia" at bounding box center [273, 128] width 42 height 6
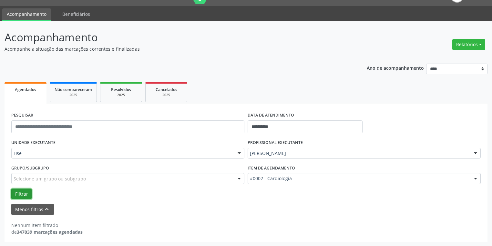
click at [25, 194] on button "Filtrar" at bounding box center [21, 193] width 20 height 11
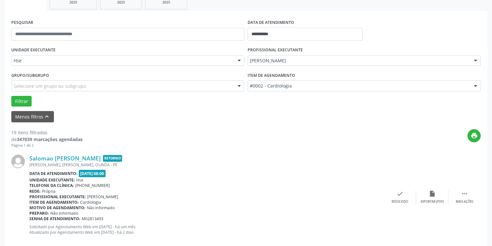
scroll to position [144, 0]
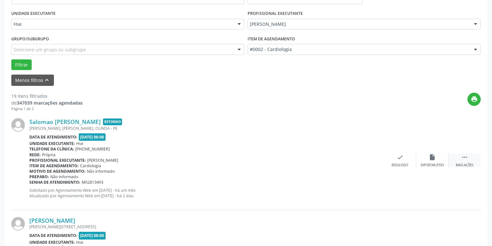
click at [464, 157] on icon "" at bounding box center [464, 157] width 7 height 7
click at [426, 162] on div "alarm_off Não compareceu" at bounding box center [432, 161] width 32 height 14
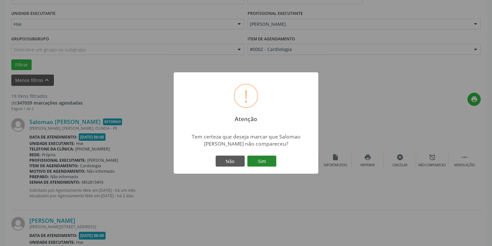
click at [259, 162] on button "Sim" at bounding box center [261, 161] width 29 height 11
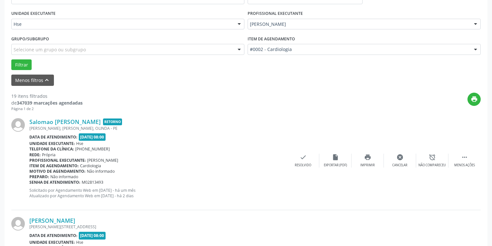
scroll to position [35, 0]
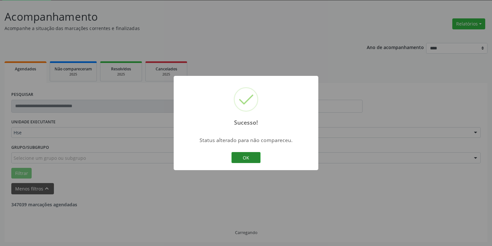
click at [249, 159] on button "OK" at bounding box center [245, 157] width 29 height 11
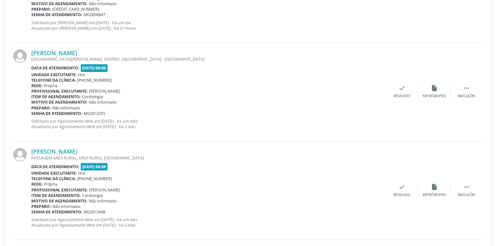
scroll to position [319, 0]
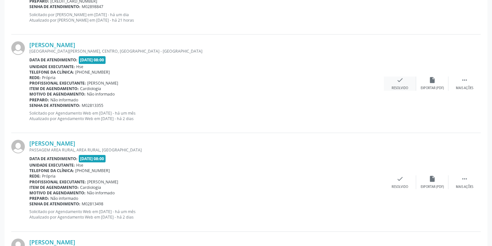
click at [400, 86] on div "Resolvido" at bounding box center [399, 88] width 16 height 5
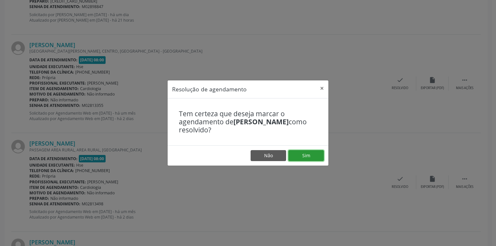
click at [314, 155] on button "Sim" at bounding box center [305, 155] width 35 height 11
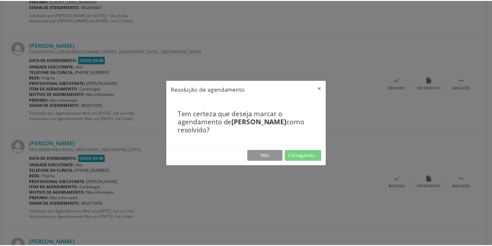
scroll to position [28, 0]
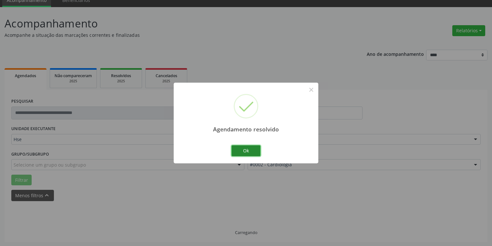
click at [251, 151] on button "Ok" at bounding box center [245, 150] width 29 height 11
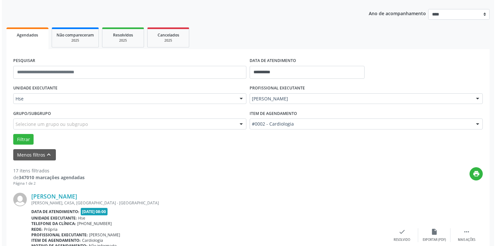
scroll to position [132, 0]
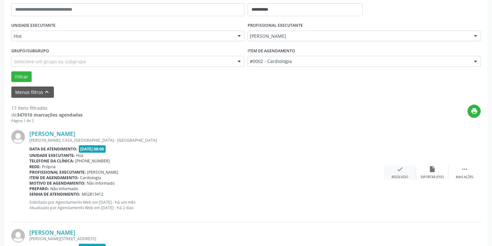
click at [401, 175] on div "Resolvido" at bounding box center [399, 177] width 16 height 5
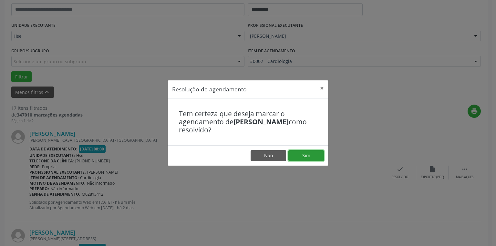
click at [314, 154] on button "Sim" at bounding box center [305, 155] width 35 height 11
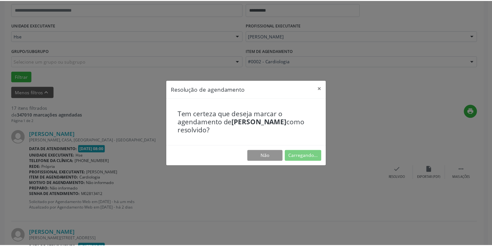
scroll to position [28, 0]
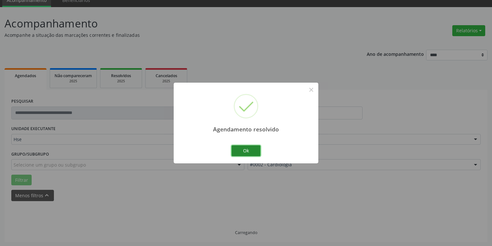
click at [249, 151] on button "Ok" at bounding box center [245, 150] width 29 height 11
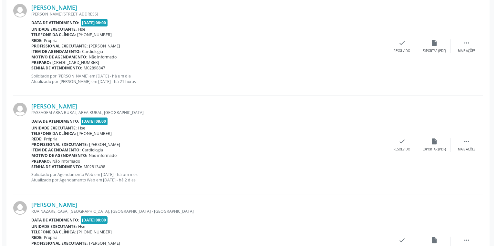
scroll to position [261, 0]
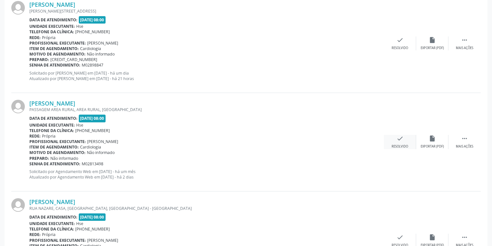
click at [401, 139] on icon "check" at bounding box center [399, 138] width 7 height 7
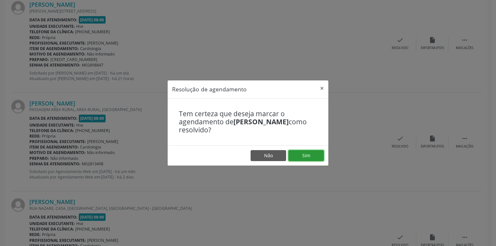
click at [301, 155] on button "Sim" at bounding box center [305, 155] width 35 height 11
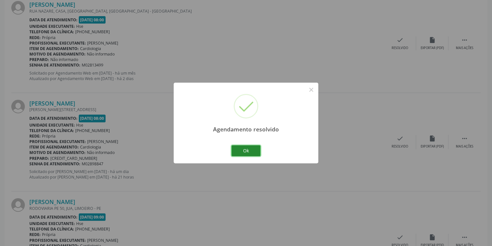
click at [244, 150] on button "Ok" at bounding box center [245, 150] width 29 height 11
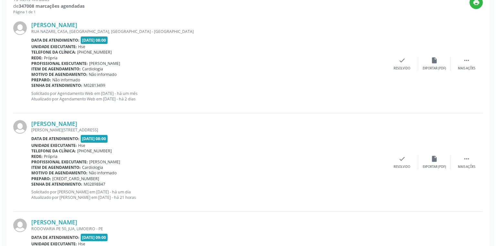
scroll to position [209, 0]
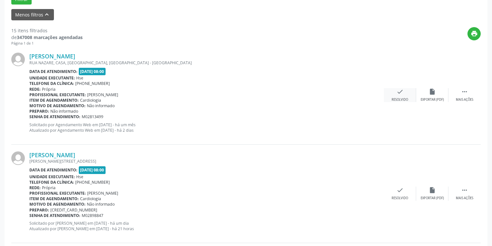
click at [395, 93] on div "check Resolvido" at bounding box center [400, 95] width 32 height 14
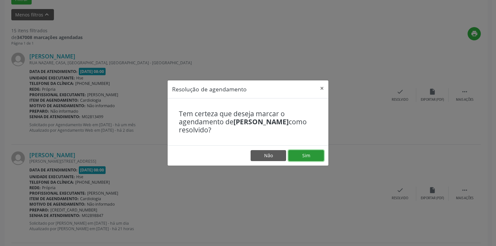
click at [308, 154] on button "Sim" at bounding box center [305, 155] width 35 height 11
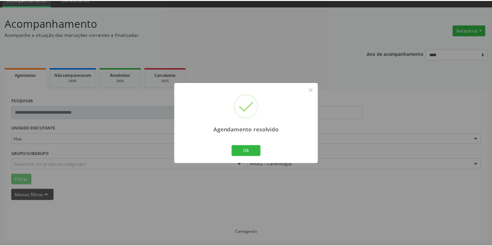
scroll to position [28, 0]
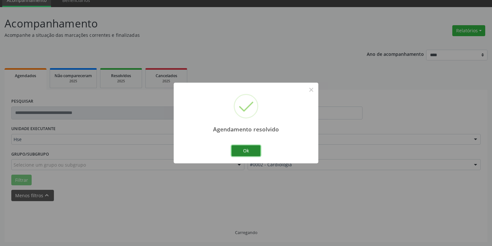
click at [244, 150] on button "Ok" at bounding box center [245, 150] width 29 height 11
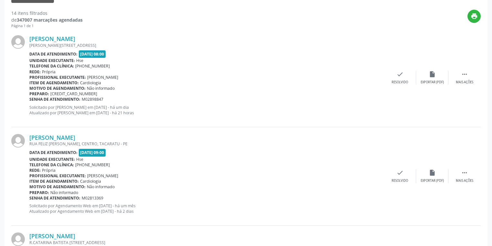
scroll to position [261, 0]
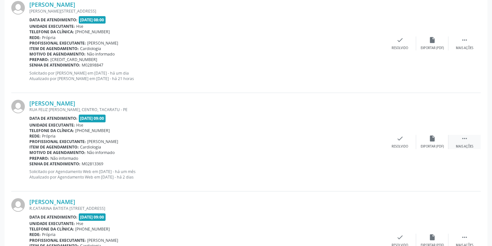
click at [464, 139] on icon "" at bounding box center [464, 138] width 7 height 7
click at [430, 138] on icon "alarm_off" at bounding box center [432, 138] width 7 height 7
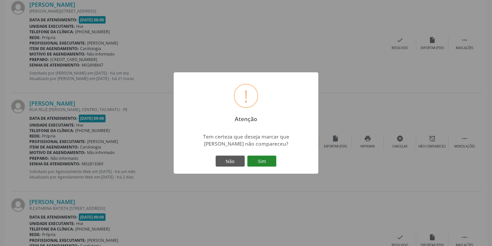
click at [257, 157] on button "Sim" at bounding box center [261, 161] width 29 height 11
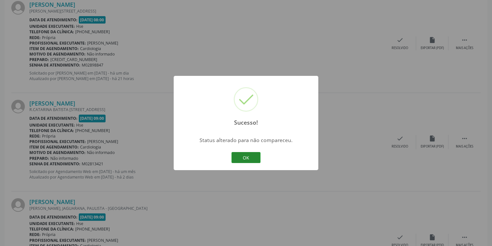
click at [246, 152] on button "OK" at bounding box center [245, 157] width 29 height 11
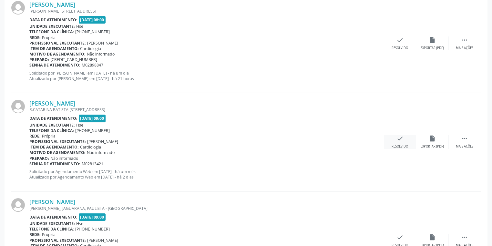
click at [402, 139] on icon "check" at bounding box center [399, 138] width 7 height 7
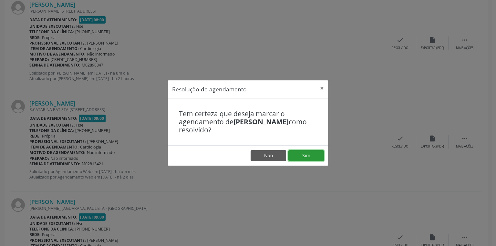
click at [301, 157] on button "Sim" at bounding box center [305, 155] width 35 height 11
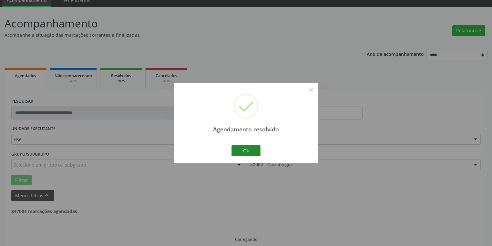
scroll to position [35, 0]
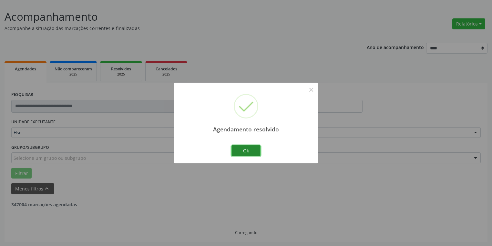
click at [249, 152] on button "Ok" at bounding box center [245, 150] width 29 height 11
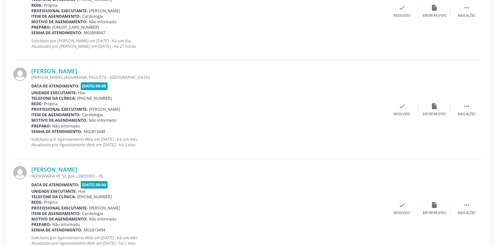
scroll to position [293, 0]
click at [397, 111] on div "check Resolvido" at bounding box center [400, 109] width 32 height 14
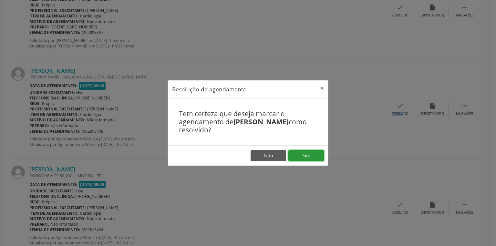
click at [310, 157] on button "Sim" at bounding box center [305, 155] width 35 height 11
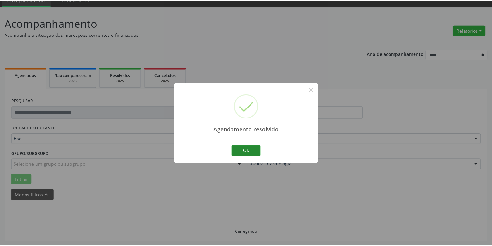
scroll to position [28, 0]
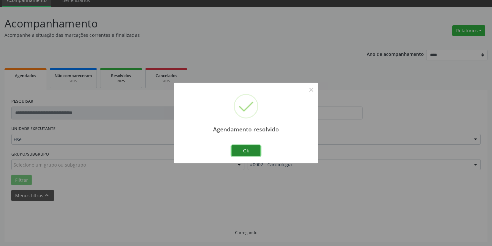
click at [254, 150] on button "Ok" at bounding box center [245, 150] width 29 height 11
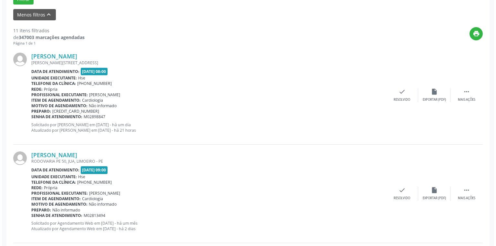
scroll to position [261, 0]
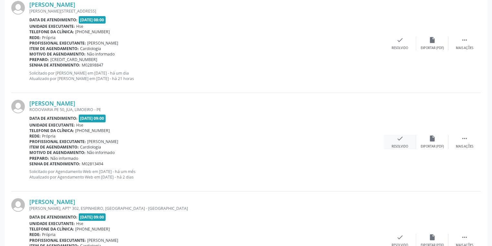
click at [400, 142] on div "check Resolvido" at bounding box center [400, 142] width 32 height 14
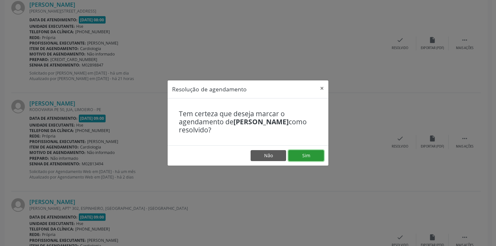
click at [301, 154] on button "Sim" at bounding box center [305, 155] width 35 height 11
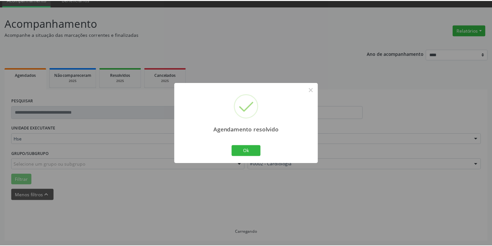
scroll to position [28, 0]
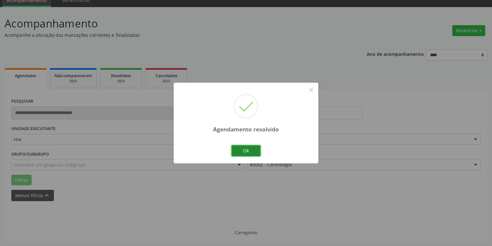
click at [249, 152] on button "Ok" at bounding box center [245, 150] width 29 height 11
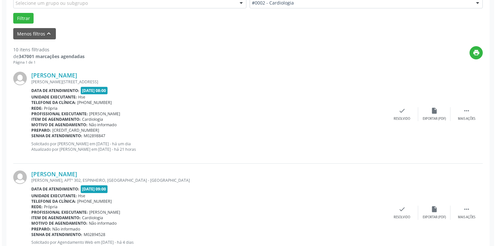
scroll to position [235, 0]
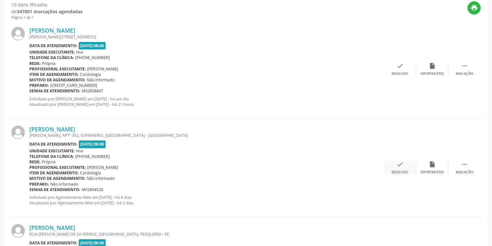
click at [398, 171] on div "Resolvido" at bounding box center [399, 172] width 16 height 5
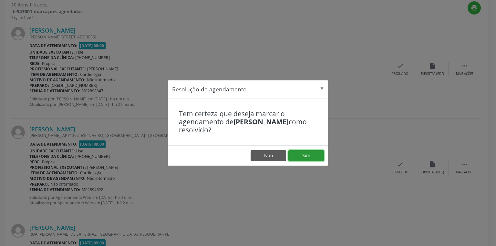
click at [316, 158] on button "Sim" at bounding box center [305, 155] width 35 height 11
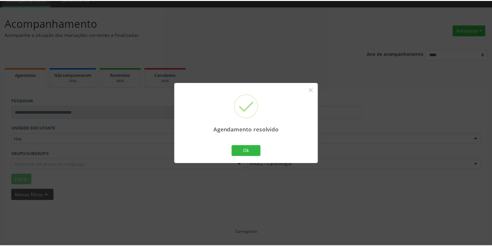
scroll to position [28, 0]
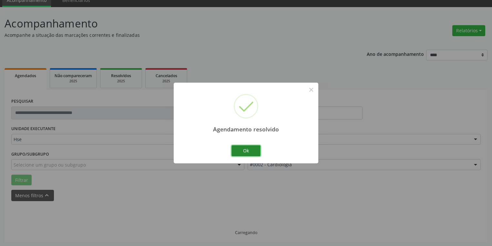
click at [248, 152] on button "Ok" at bounding box center [245, 150] width 29 height 11
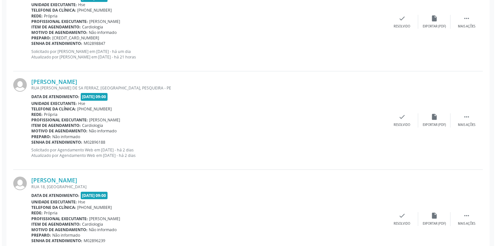
scroll to position [287, 0]
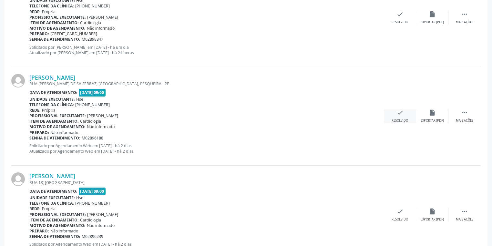
click at [400, 116] on div "check Resolvido" at bounding box center [400, 116] width 32 height 14
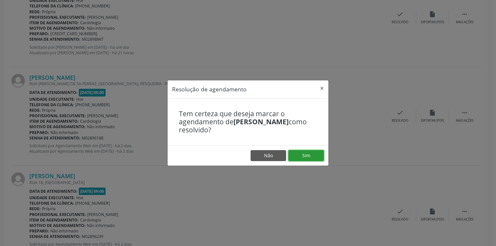
click at [315, 158] on button "Sim" at bounding box center [305, 155] width 35 height 11
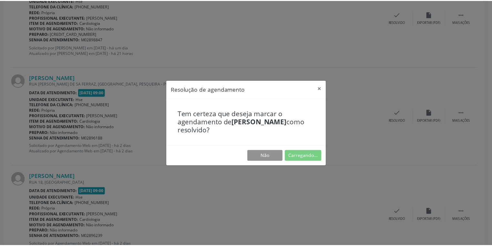
scroll to position [28, 0]
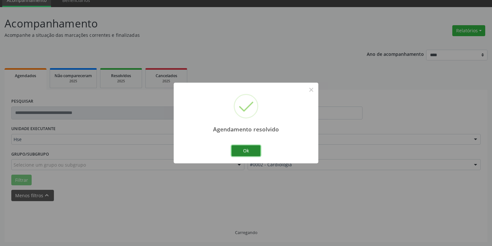
click at [241, 154] on button "Ok" at bounding box center [245, 150] width 29 height 11
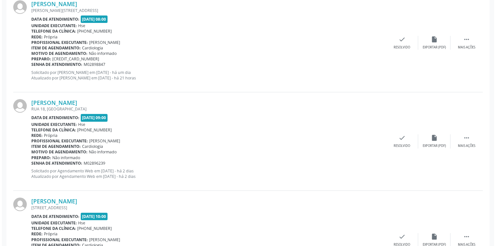
scroll to position [287, 0]
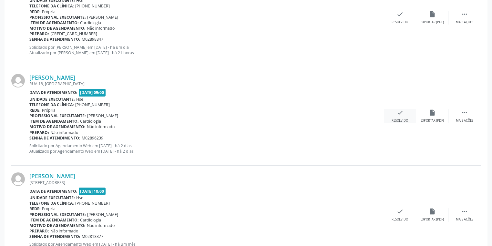
click at [399, 119] on div "Resolvido" at bounding box center [399, 120] width 16 height 5
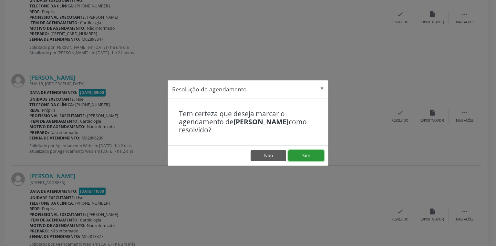
click at [316, 152] on button "Sim" at bounding box center [305, 155] width 35 height 11
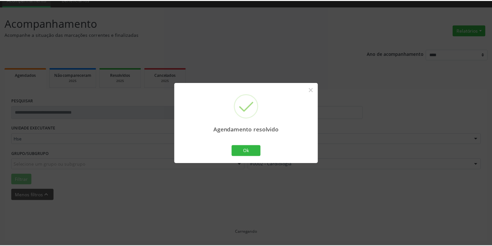
scroll to position [28, 0]
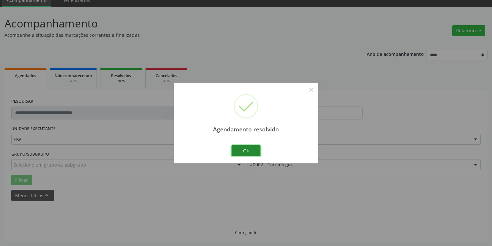
click at [250, 152] on button "Ok" at bounding box center [245, 150] width 29 height 11
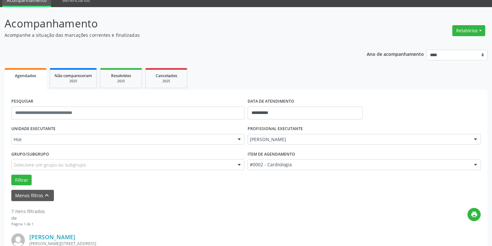
scroll to position [287, 0]
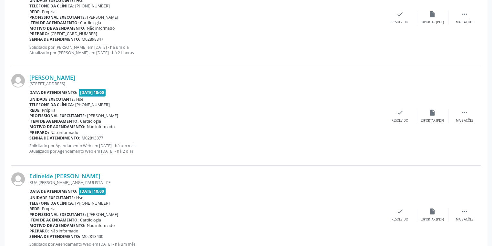
drag, startPoint x: 467, startPoint y: 114, endPoint x: 447, endPoint y: 104, distance: 21.9
click at [467, 114] on icon "" at bounding box center [464, 112] width 7 height 7
click at [422, 118] on div "Não compareceu" at bounding box center [431, 120] width 27 height 5
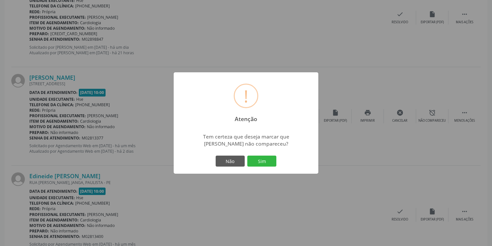
drag, startPoint x: 258, startPoint y: 159, endPoint x: 256, endPoint y: 153, distance: 6.4
click at [257, 158] on button "Sim" at bounding box center [261, 161] width 29 height 11
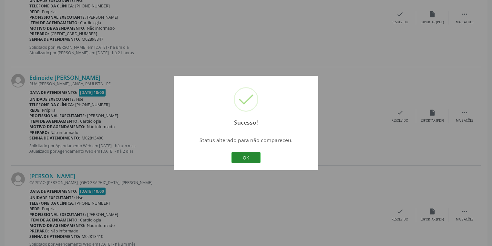
click at [246, 155] on button "OK" at bounding box center [245, 157] width 29 height 11
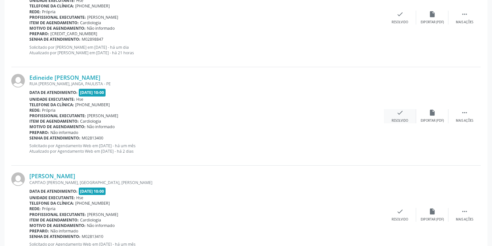
click at [399, 119] on div "Resolvido" at bounding box center [399, 120] width 16 height 5
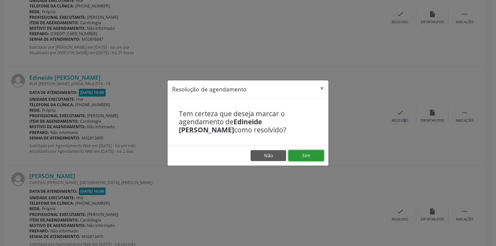
click at [316, 160] on button "Sim" at bounding box center [305, 155] width 35 height 11
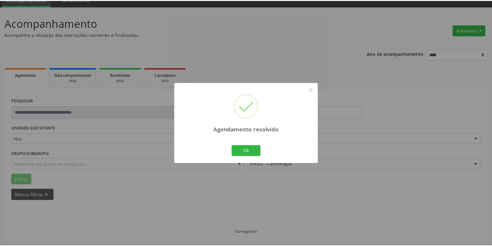
scroll to position [28, 0]
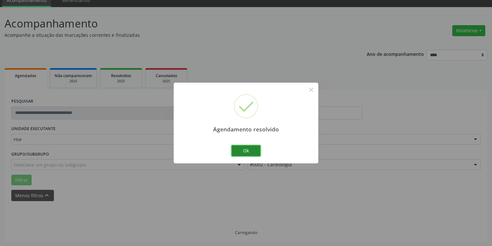
click at [254, 151] on button "Ok" at bounding box center [245, 150] width 29 height 11
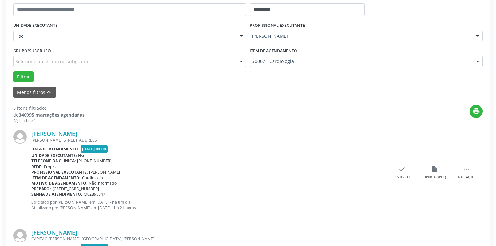
scroll to position [235, 0]
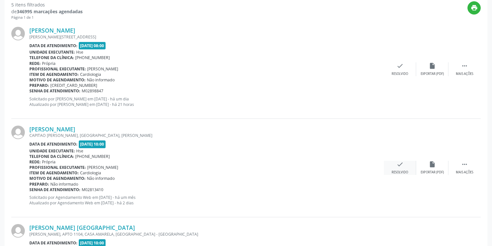
click at [400, 164] on icon "check" at bounding box center [399, 164] width 7 height 7
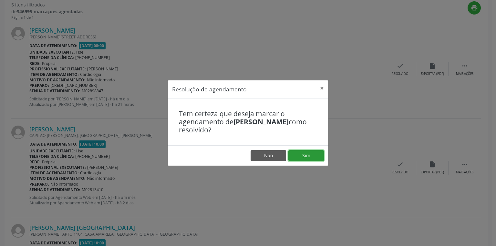
click at [310, 158] on button "Sim" at bounding box center [305, 155] width 35 height 11
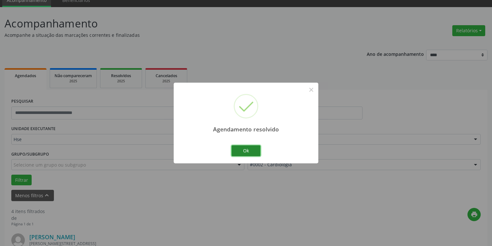
click at [246, 149] on button "Ok" at bounding box center [245, 150] width 29 height 11
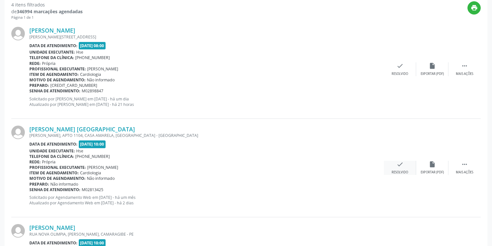
click at [397, 170] on div "Resolvido" at bounding box center [399, 172] width 16 height 5
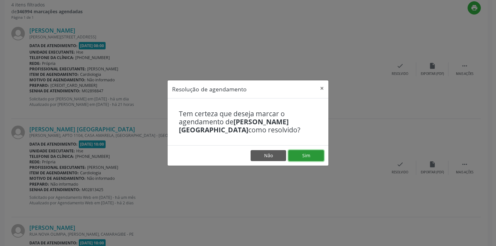
click at [317, 156] on button "Sim" at bounding box center [305, 155] width 35 height 11
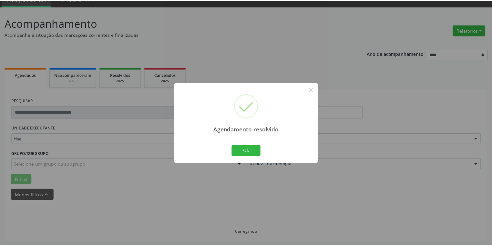
scroll to position [28, 0]
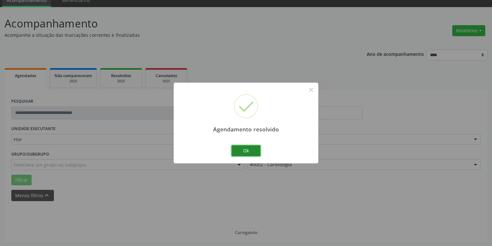
drag, startPoint x: 255, startPoint y: 150, endPoint x: 311, endPoint y: 157, distance: 57.0
click at [255, 151] on button "Ok" at bounding box center [245, 150] width 29 height 11
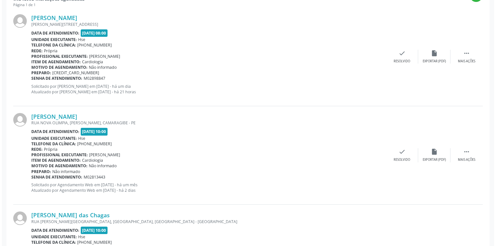
scroll to position [287, 0]
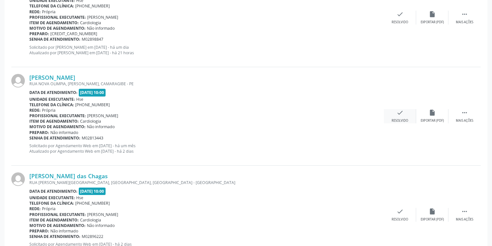
click at [400, 117] on div "check Resolvido" at bounding box center [400, 116] width 32 height 14
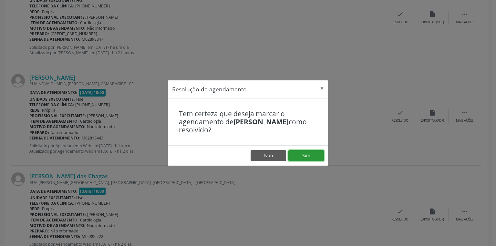
click at [315, 154] on button "Sim" at bounding box center [305, 155] width 35 height 11
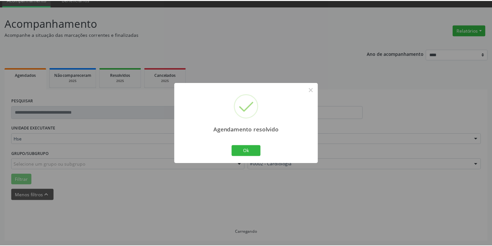
scroll to position [28, 0]
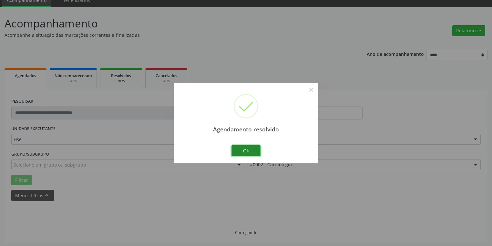
click at [252, 150] on button "Ok" at bounding box center [245, 150] width 29 height 11
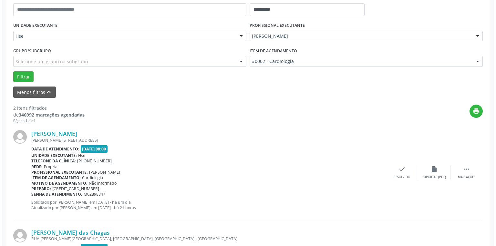
scroll to position [217, 0]
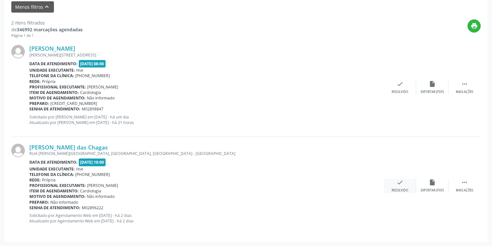
click at [398, 187] on div "check Resolvido" at bounding box center [400, 186] width 32 height 14
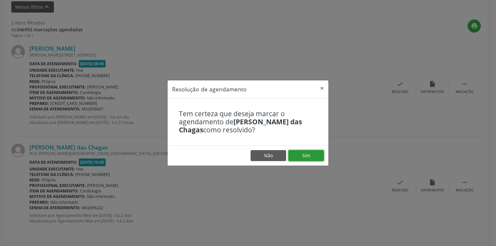
click at [314, 154] on button "Sim" at bounding box center [305, 155] width 35 height 11
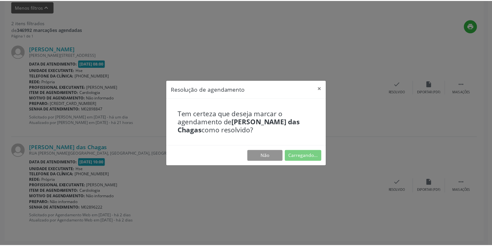
scroll to position [28, 0]
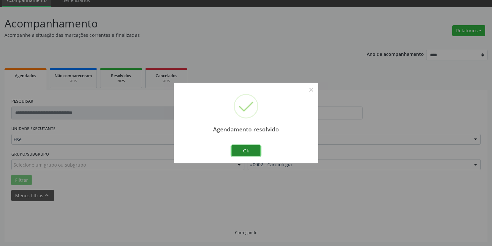
click at [256, 152] on button "Ok" at bounding box center [245, 150] width 29 height 11
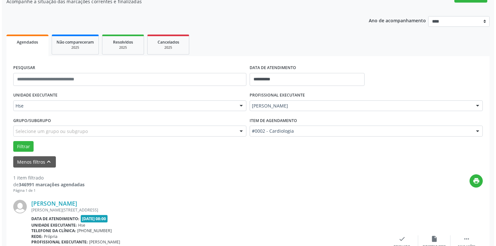
scroll to position [106, 0]
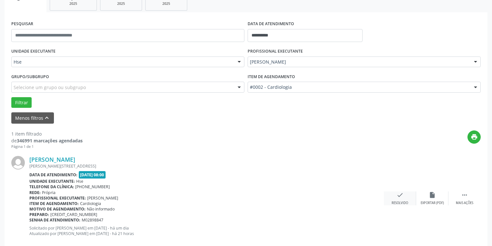
click at [399, 201] on div "Resolvido" at bounding box center [399, 203] width 16 height 5
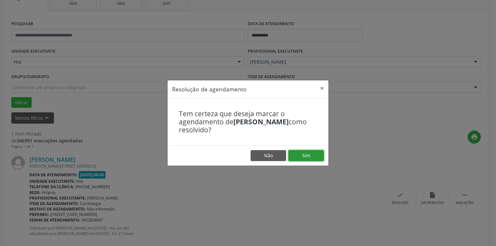
click at [312, 157] on button "Sim" at bounding box center [305, 155] width 35 height 11
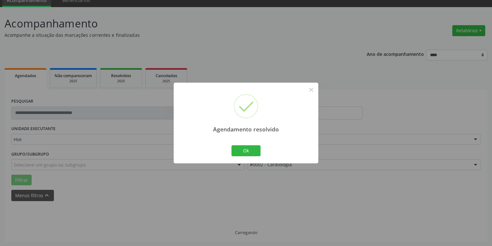
scroll to position [15, 0]
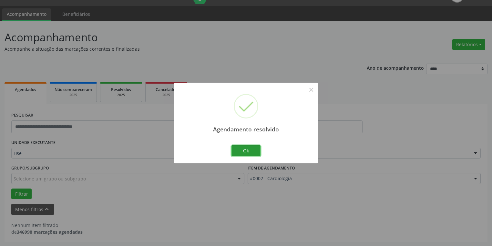
click at [249, 145] on div "Ok Cancel" at bounding box center [246, 151] width 32 height 14
click at [245, 149] on button "Ok" at bounding box center [245, 150] width 29 height 11
